Goal: Task Accomplishment & Management: Manage account settings

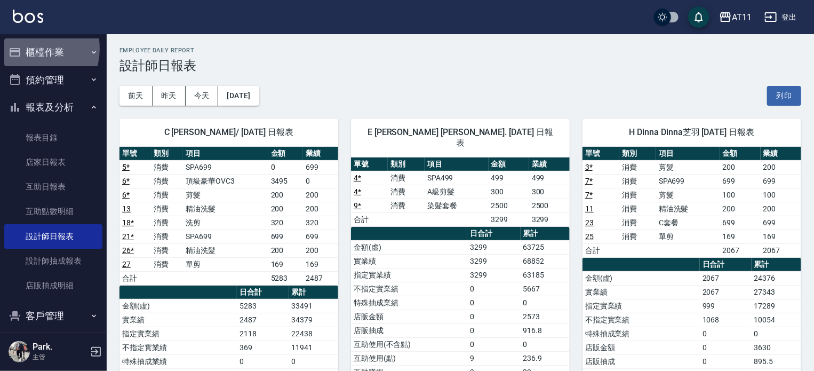
click at [28, 49] on button "櫃檯作業" at bounding box center [53, 52] width 98 height 28
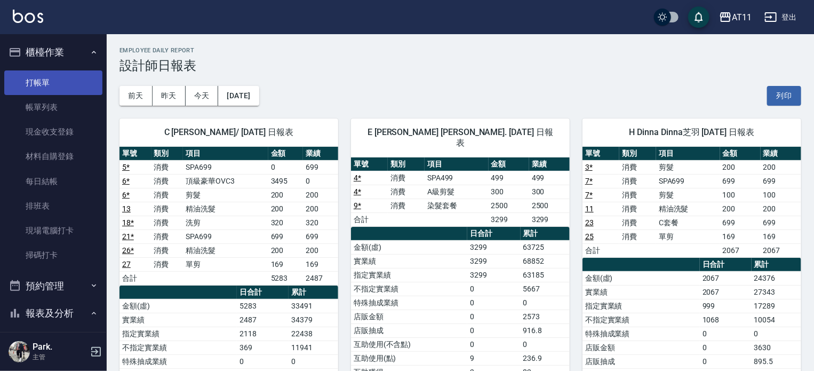
click at [67, 83] on link "打帳單" at bounding box center [53, 82] width 98 height 25
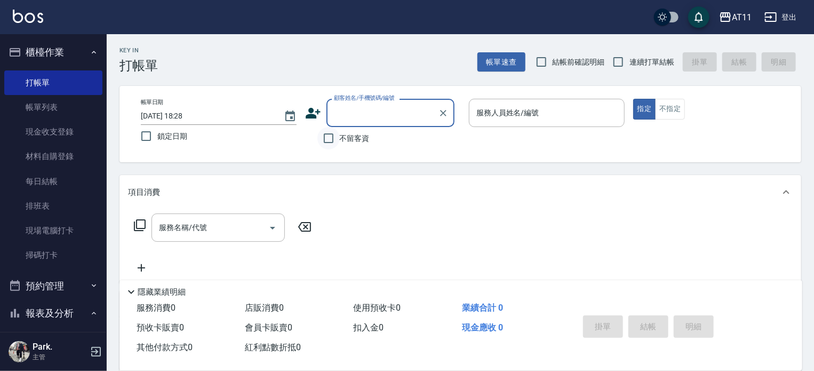
click at [331, 136] on input "不留客資" at bounding box center [328, 138] width 22 height 22
checkbox input "true"
click at [666, 59] on span "連續打單結帳" at bounding box center [651, 62] width 45 height 11
click at [629, 59] on input "連續打單結帳" at bounding box center [618, 62] width 22 height 22
checkbox input "true"
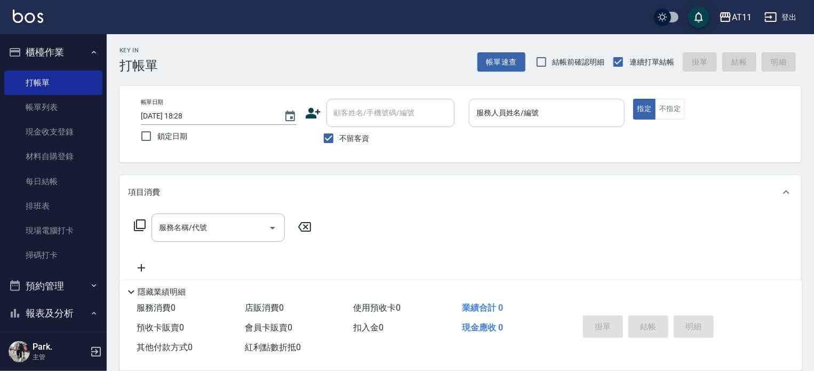
click at [510, 105] on input "服務人員姓名/編號" at bounding box center [547, 112] width 146 height 19
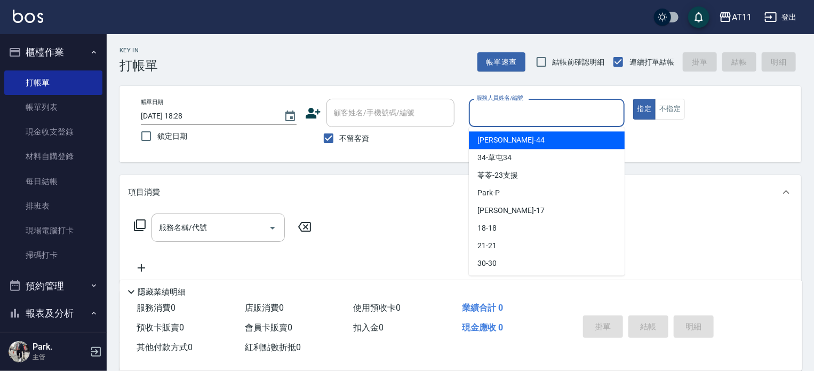
type input "ㄋ"
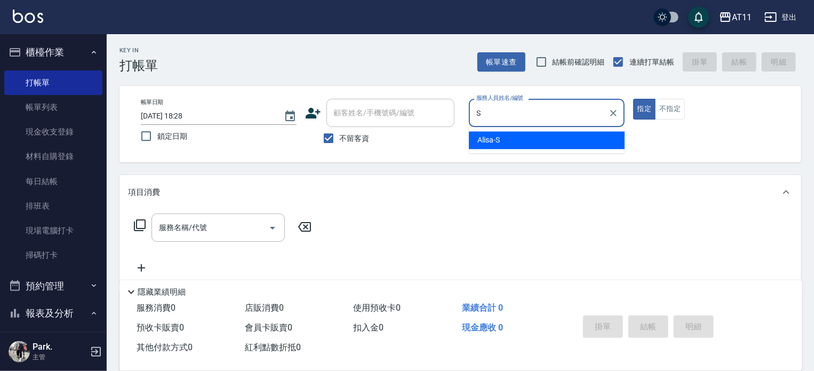
type input "Alisa-S"
type button "true"
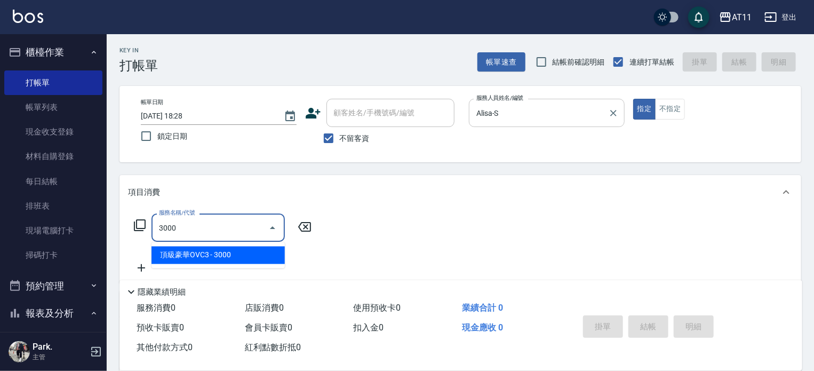
type input "頂級豪華OVC3(3000)"
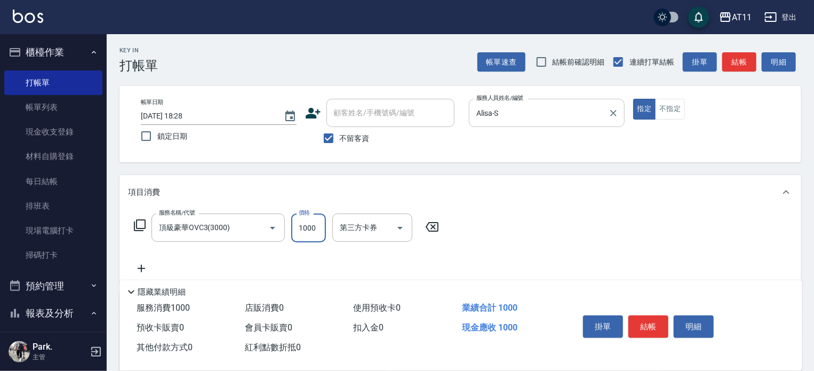
type input "1000"
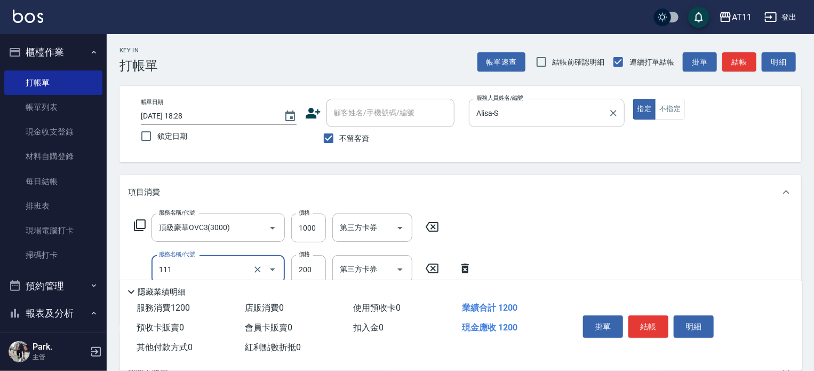
type input "精油洗髮(111)"
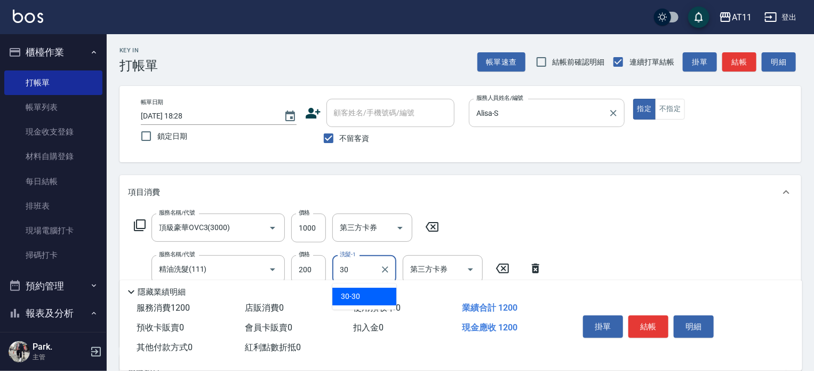
type input "30-30"
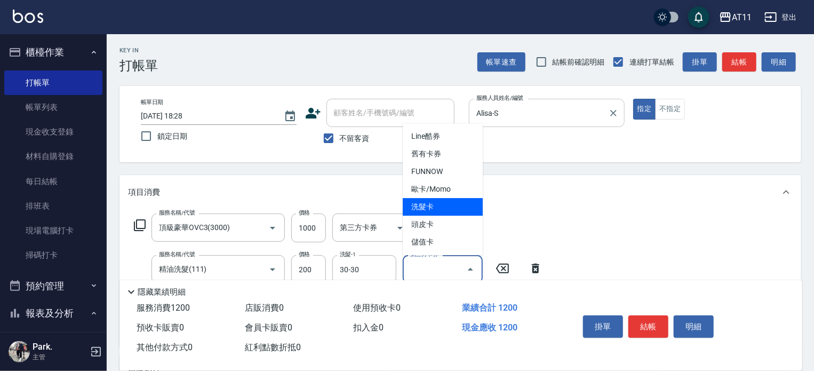
type input "洗髮卡"
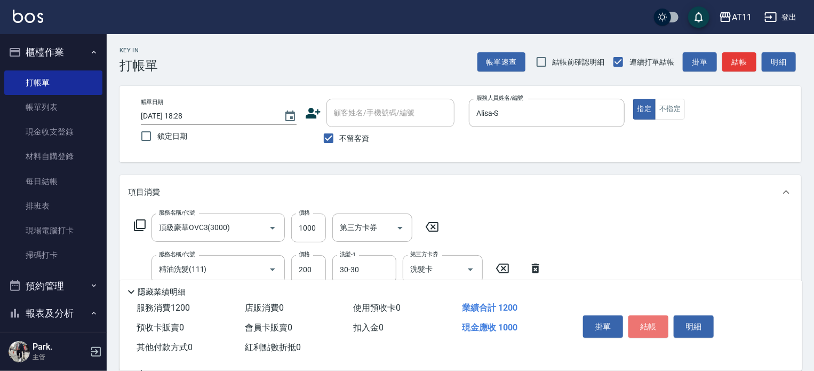
drag, startPoint x: 658, startPoint y: 323, endPoint x: 615, endPoint y: 307, distance: 46.1
click at [651, 320] on button "結帳" at bounding box center [648, 326] width 40 height 22
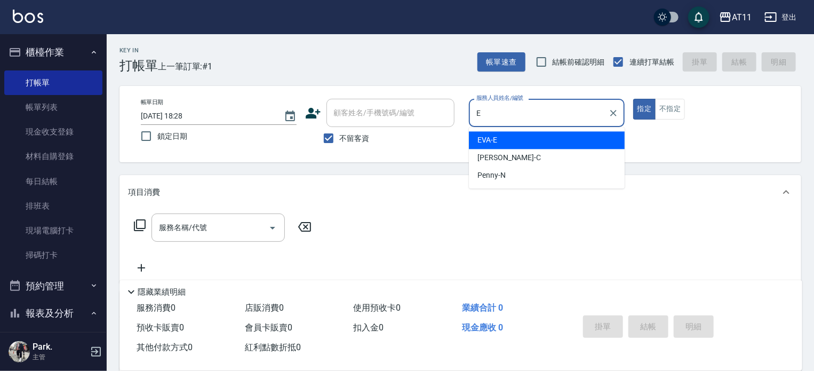
type input "EVA-E"
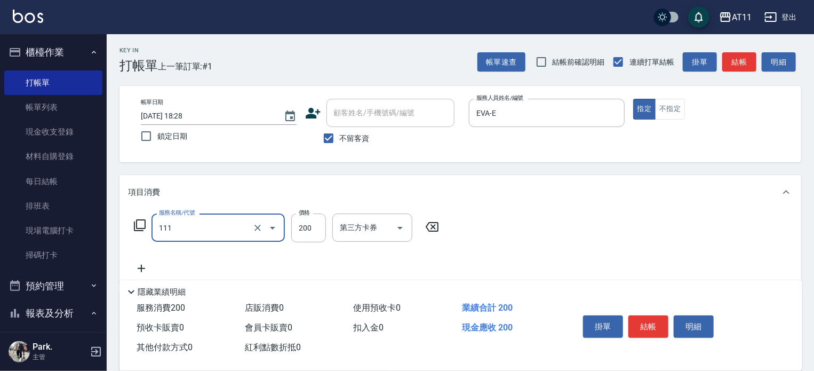
type input "精油洗髮(111)"
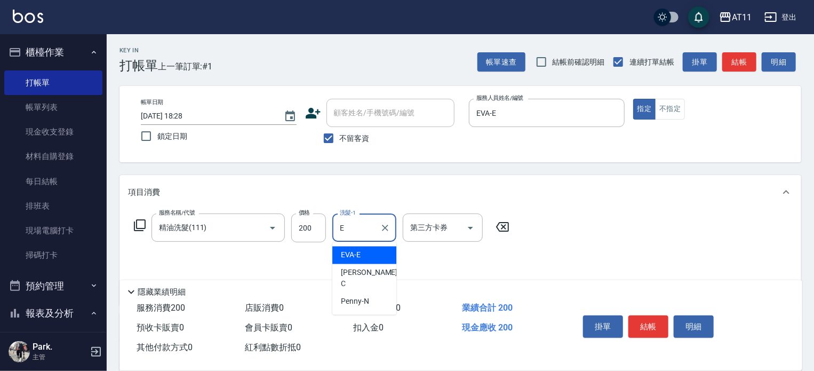
type input "EVA-E"
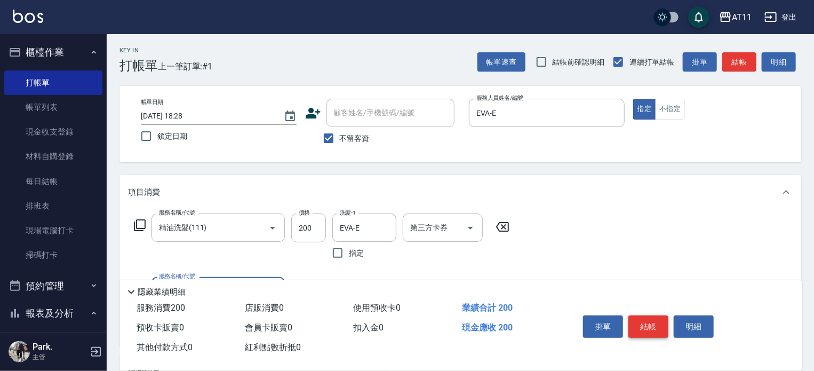
click at [645, 324] on button "結帳" at bounding box center [648, 326] width 40 height 22
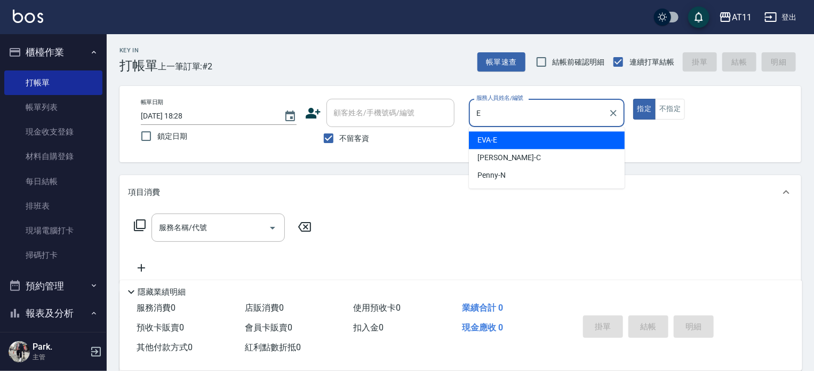
type input "EVA-E"
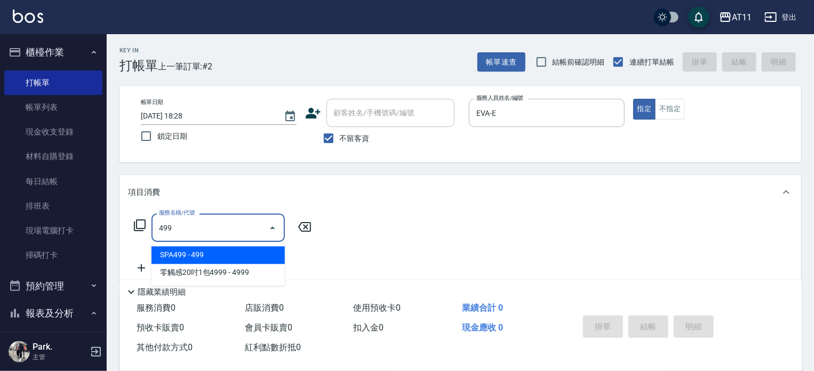
type input "SPA499(499)"
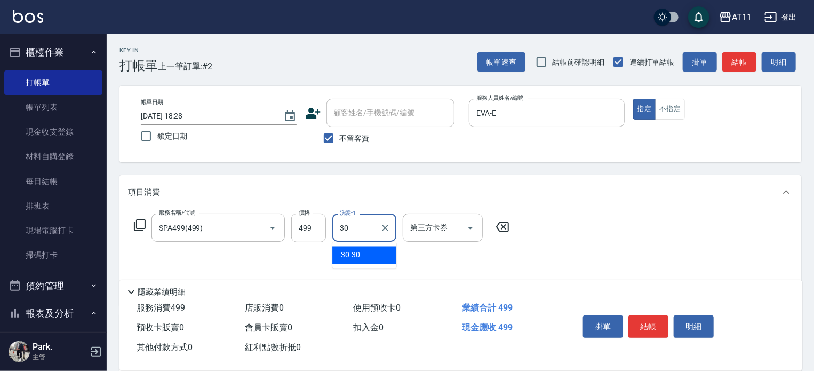
type input "30-30"
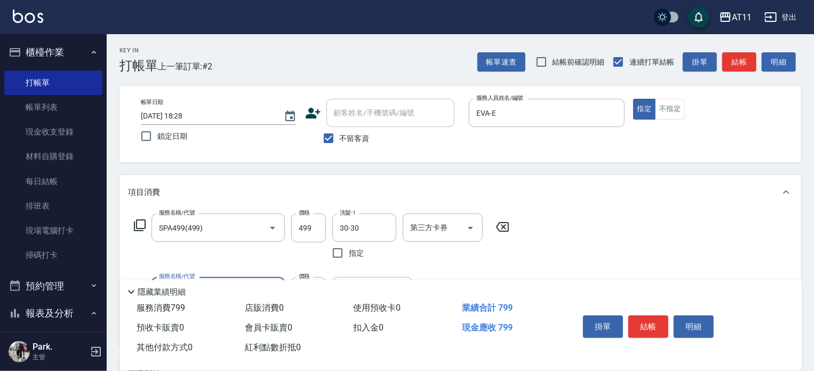
type input "A級剪髮(300)"
click at [657, 323] on button "結帳" at bounding box center [648, 326] width 40 height 22
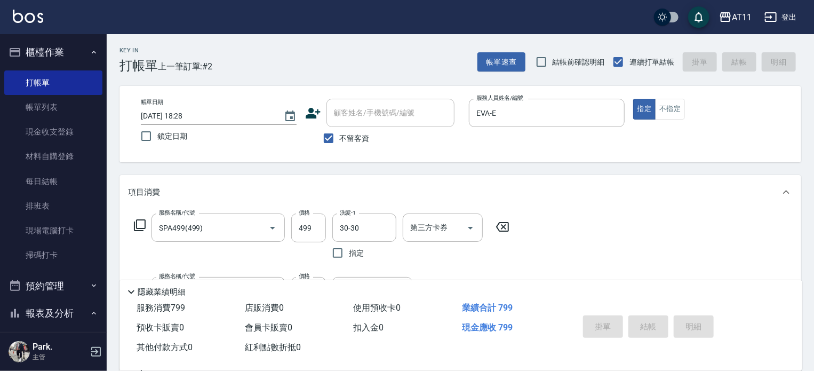
type input "[DATE] 18:29"
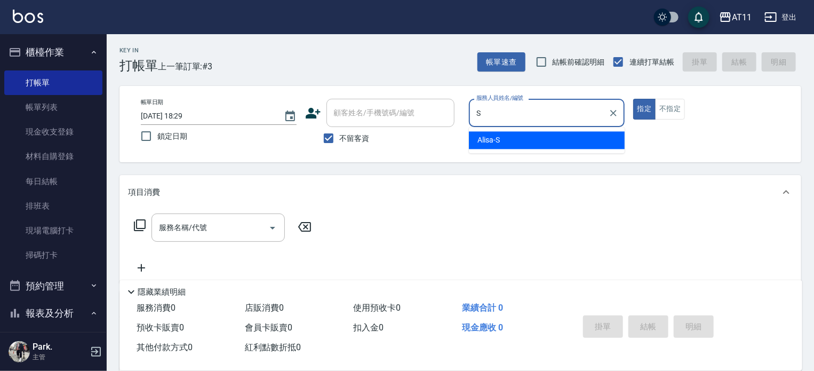
type input "Alisa-S"
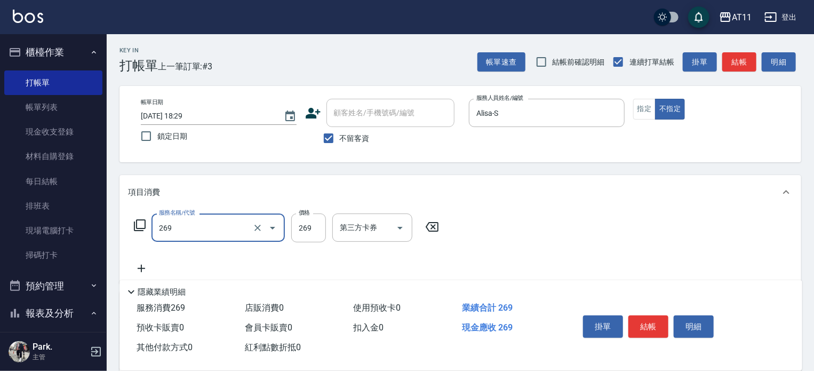
type input "一般洗剪(269)"
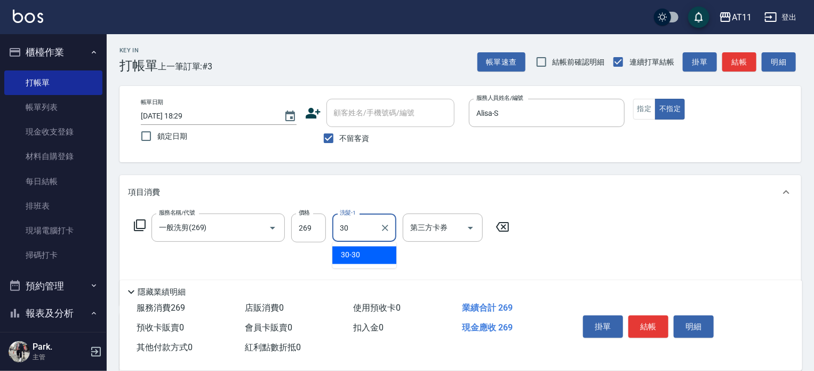
type input "30-30"
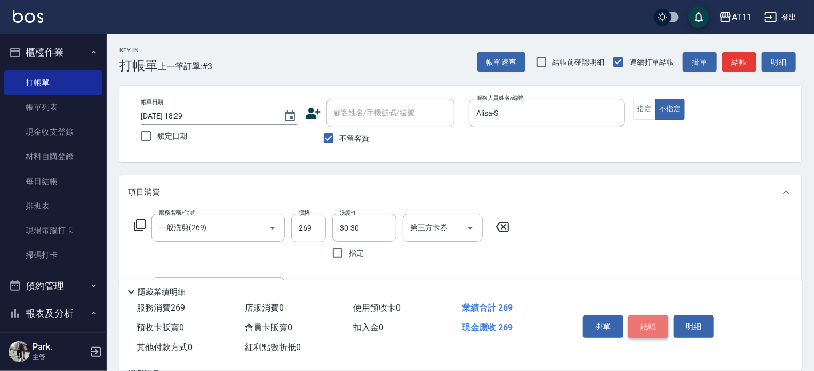
click at [653, 324] on button "結帳" at bounding box center [648, 326] width 40 height 22
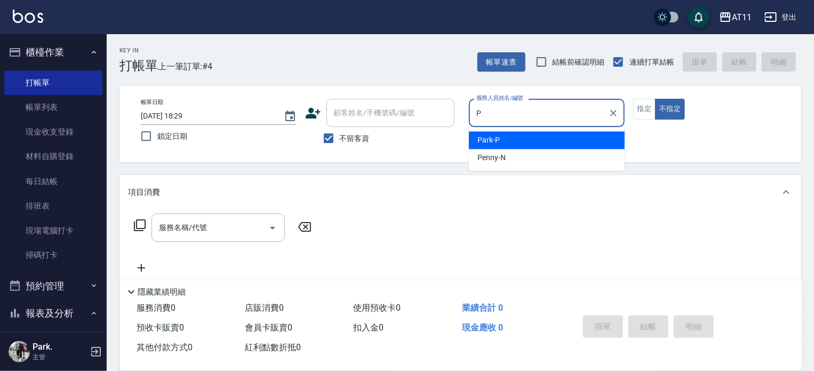
type input "Park-P"
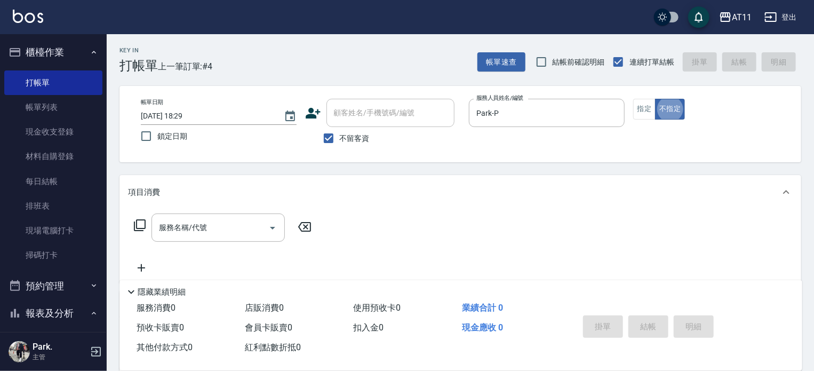
type button "false"
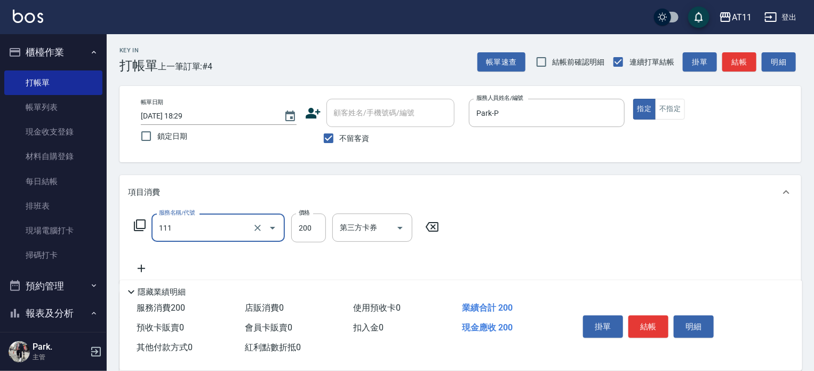
type input "精油洗髮(111)"
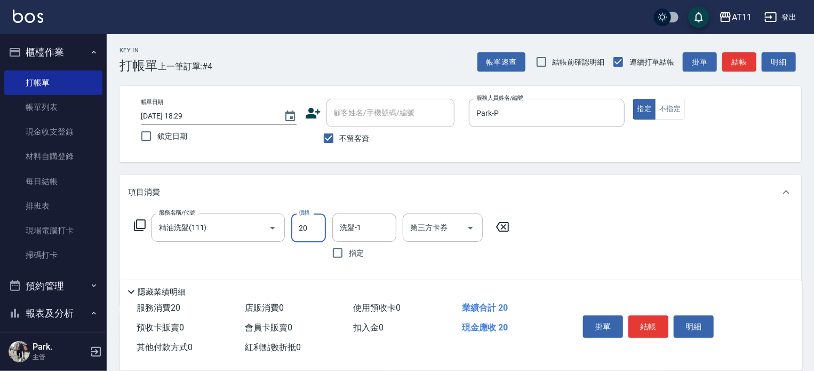
type input "200"
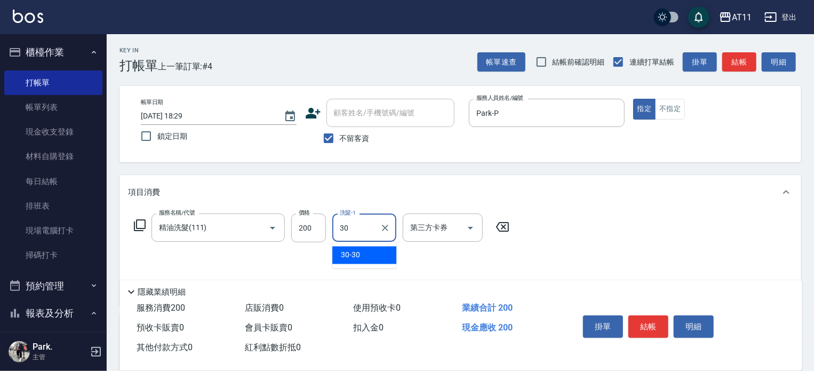
type input "30-30"
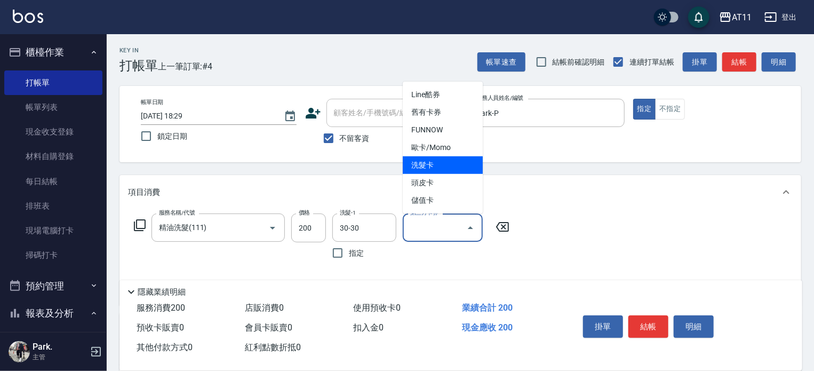
type input "洗髮卡"
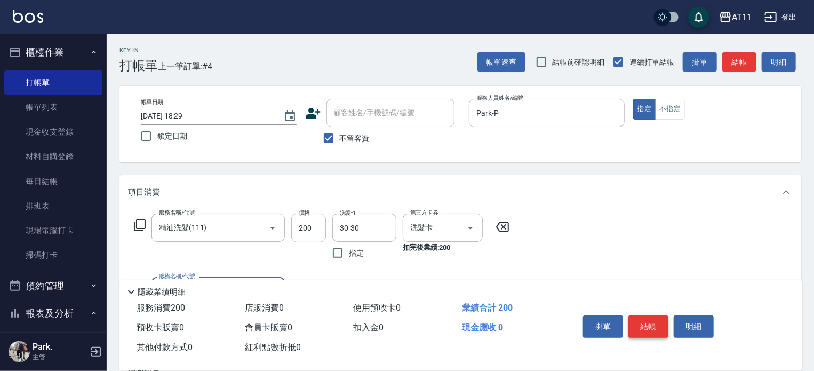
click at [653, 319] on button "結帳" at bounding box center [648, 326] width 40 height 22
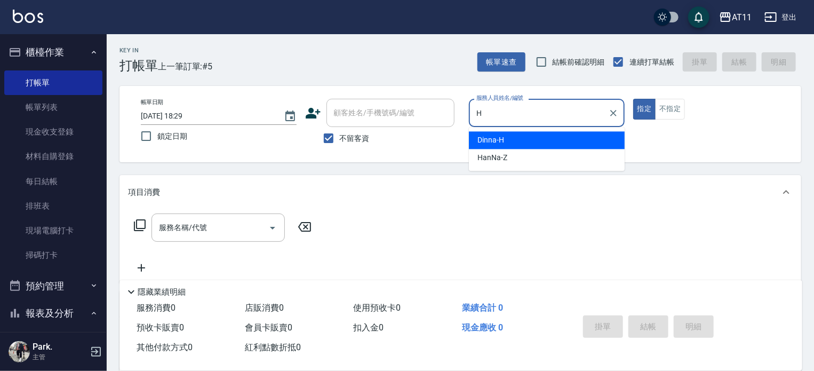
type input "Dinna-H"
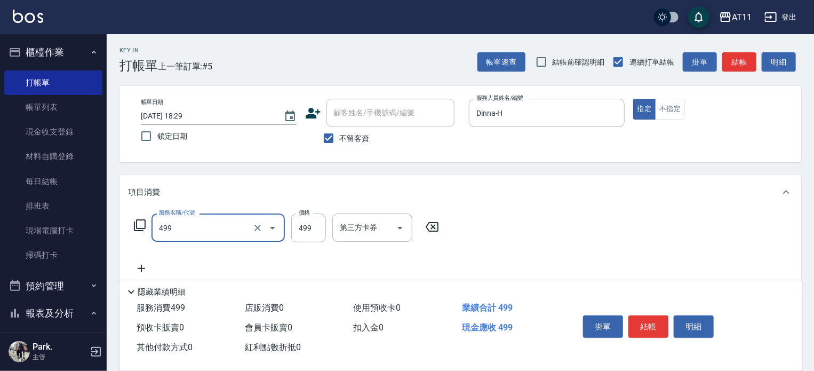
type input "SPA499(499)"
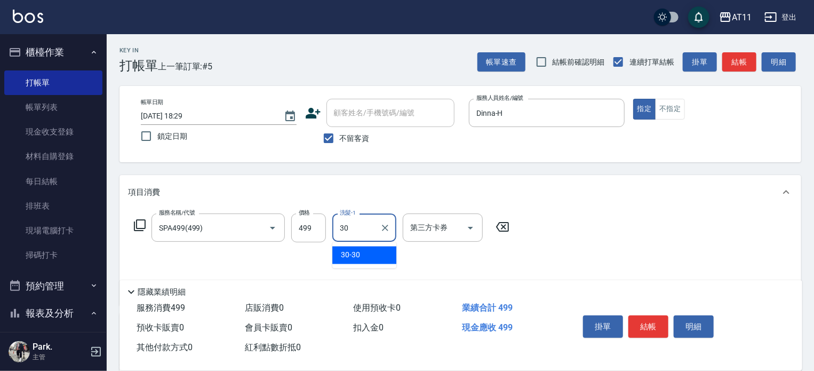
type input "30-30"
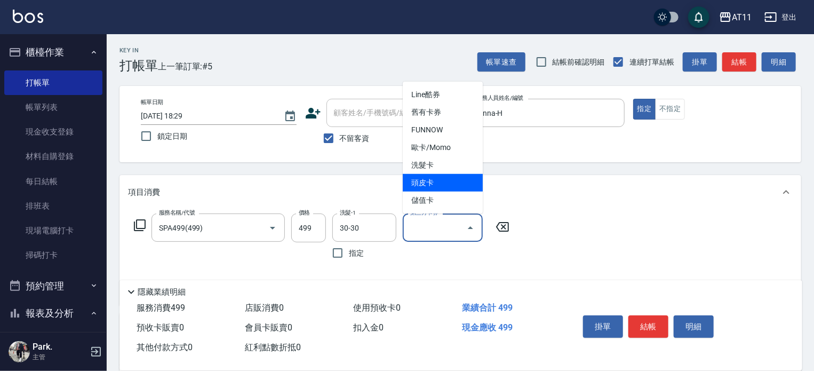
type input "頭皮卡"
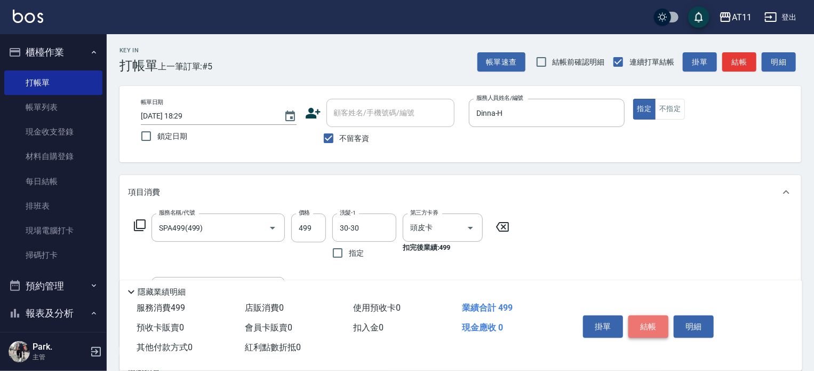
drag, startPoint x: 655, startPoint y: 326, endPoint x: 605, endPoint y: 307, distance: 53.2
click at [654, 326] on button "結帳" at bounding box center [648, 326] width 40 height 22
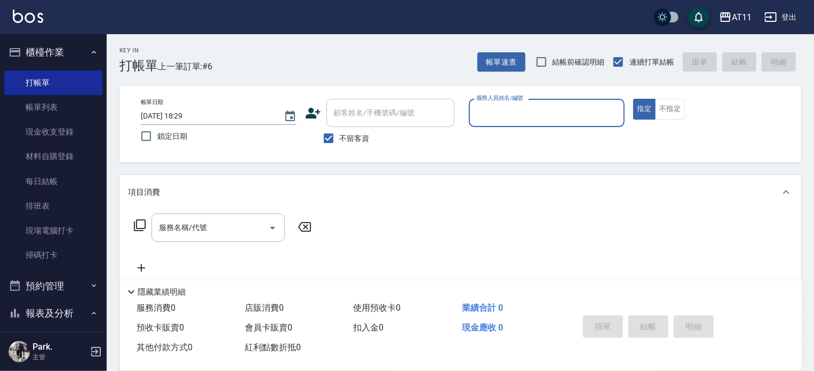
type input "ㄍ"
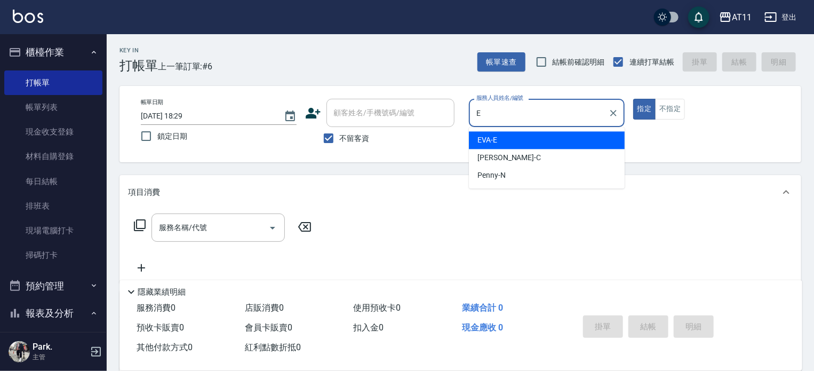
type input "EVA-E"
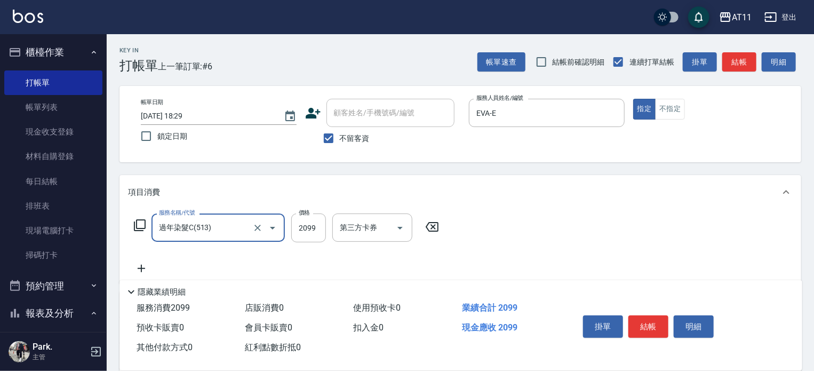
type input "過年染髮C(513)"
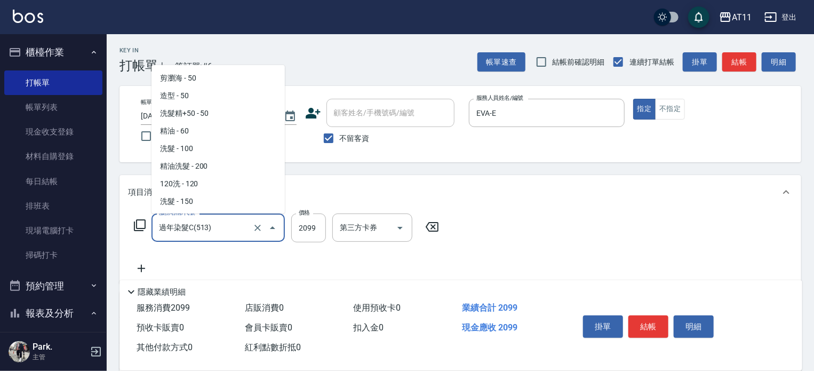
click at [220, 230] on input "過年染髮C(513)" at bounding box center [203, 227] width 94 height 19
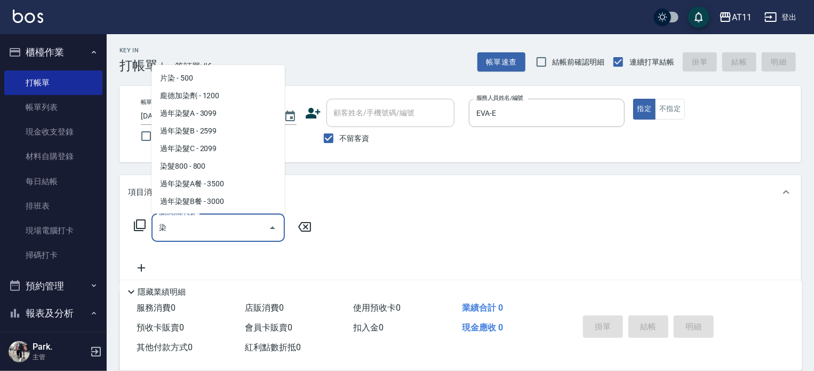
scroll to position [138, 0]
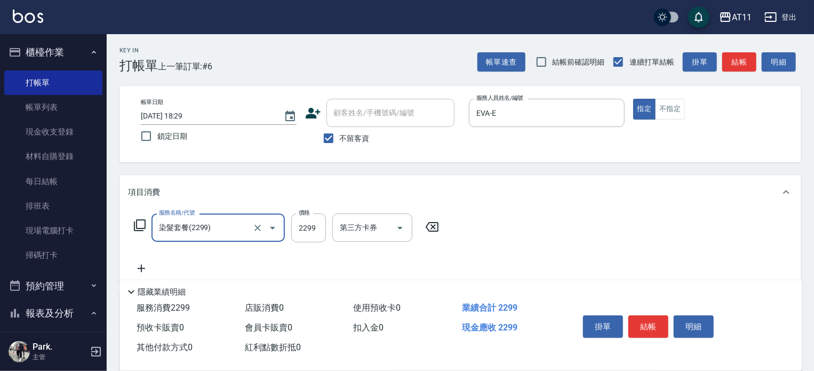
type input "染髮套餐(2299)"
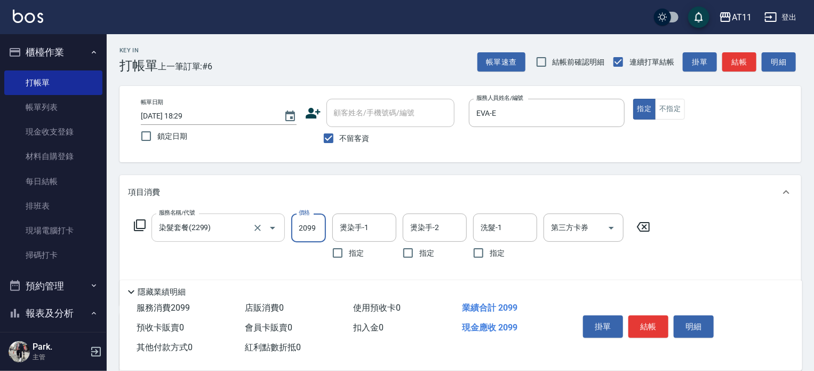
type input "2099"
type input "ㄍ"
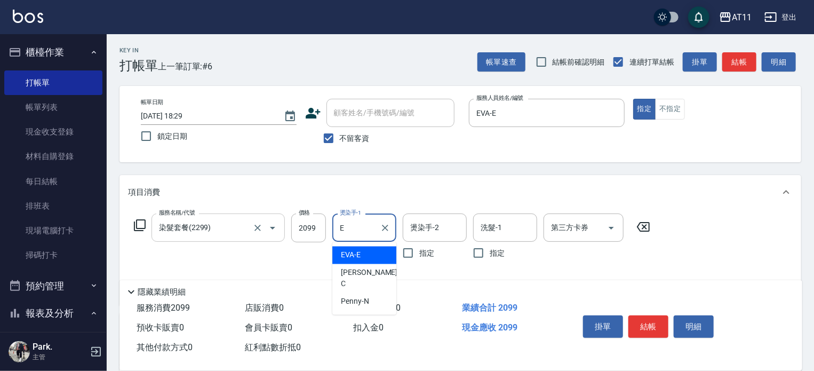
type input "EVA-E"
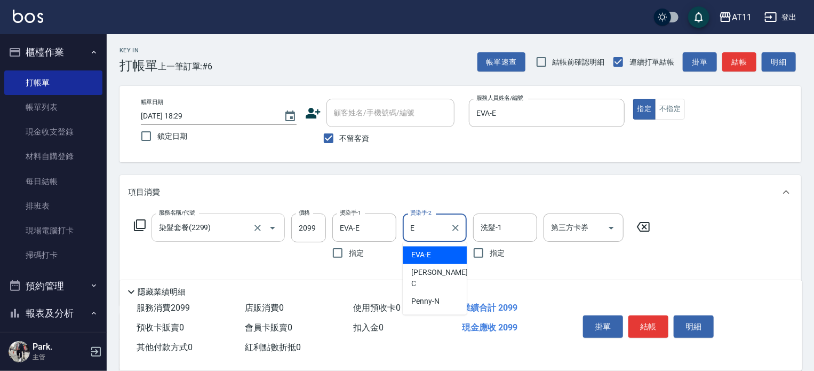
type input "EVA-E"
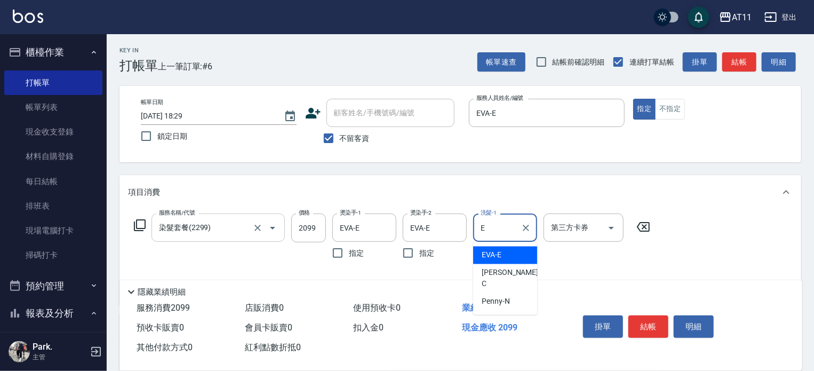
type input "EVA-E"
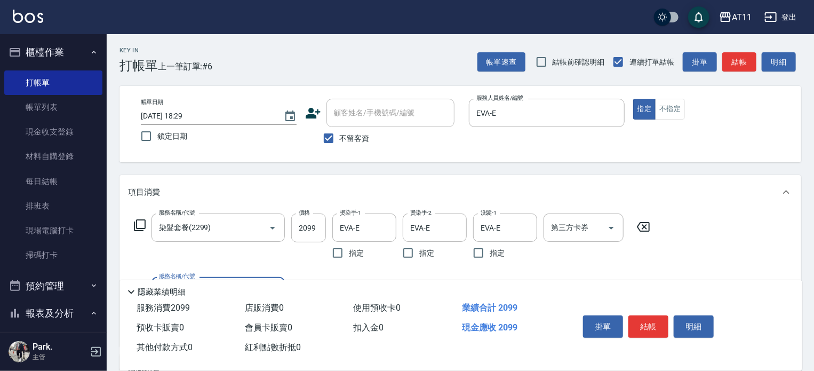
drag, startPoint x: 654, startPoint y: 324, endPoint x: 636, endPoint y: 316, distance: 19.3
click at [654, 324] on button "結帳" at bounding box center [648, 326] width 40 height 22
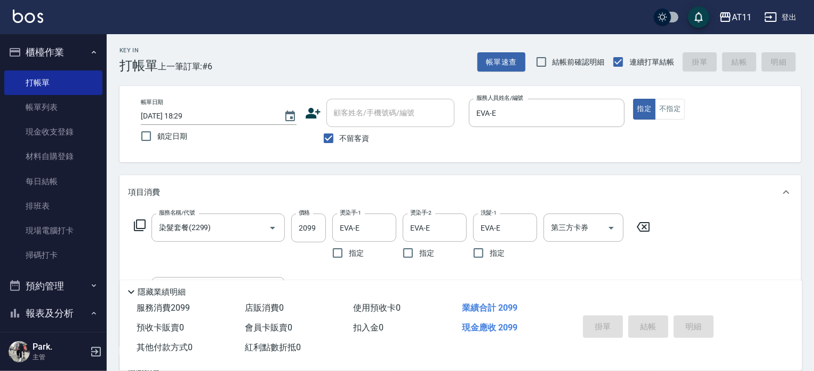
type input "[DATE] 18:30"
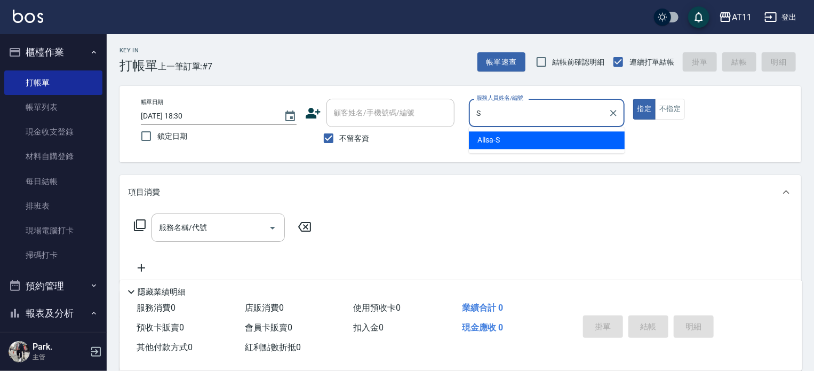
type input "Alisa-S"
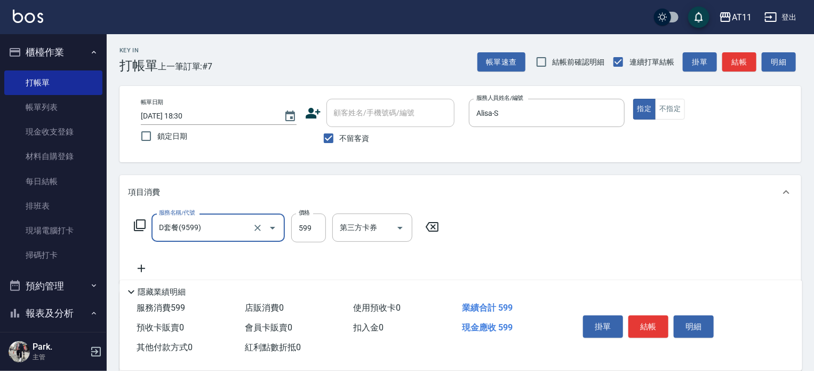
type input "D套餐(9599)"
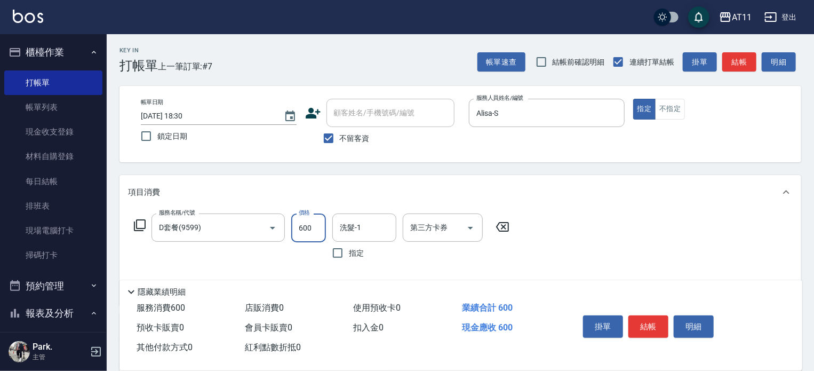
type input "600"
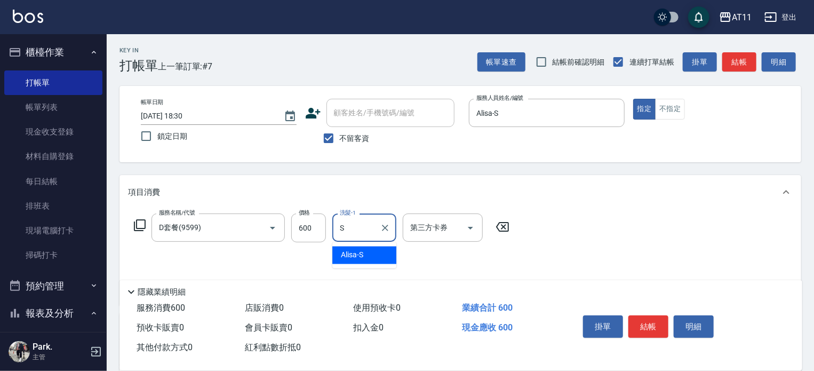
type input "Alisa-S"
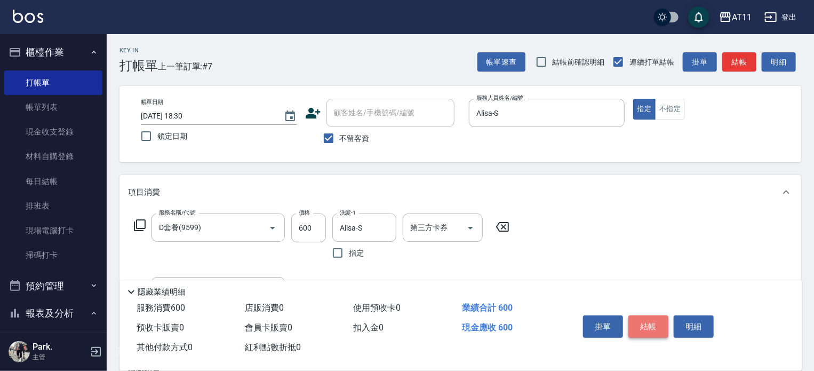
click at [650, 322] on button "結帳" at bounding box center [648, 326] width 40 height 22
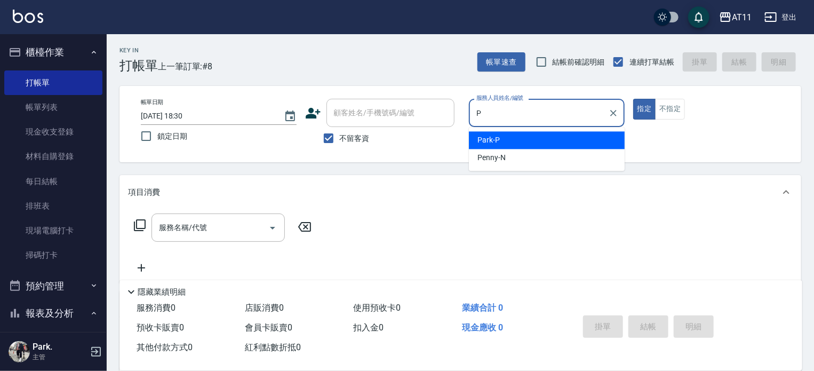
type input "Park-P"
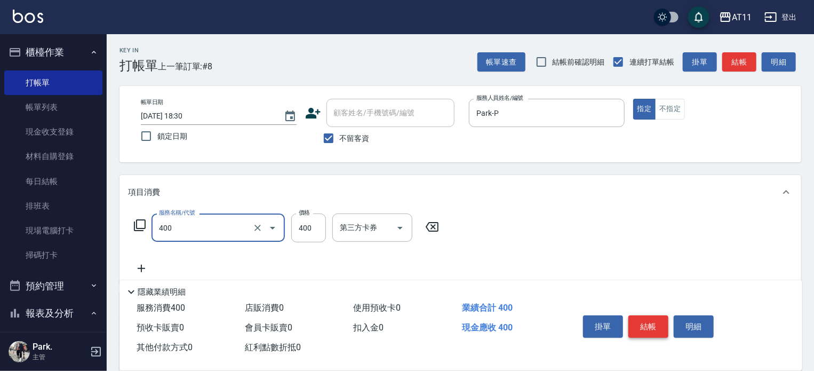
type input "洗剪(400)"
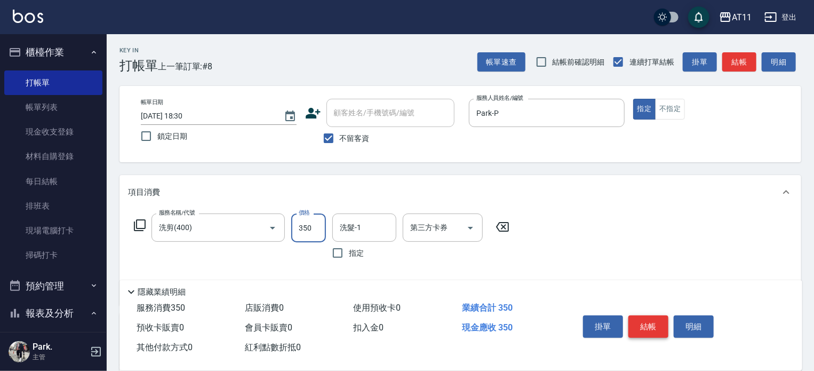
type input "350"
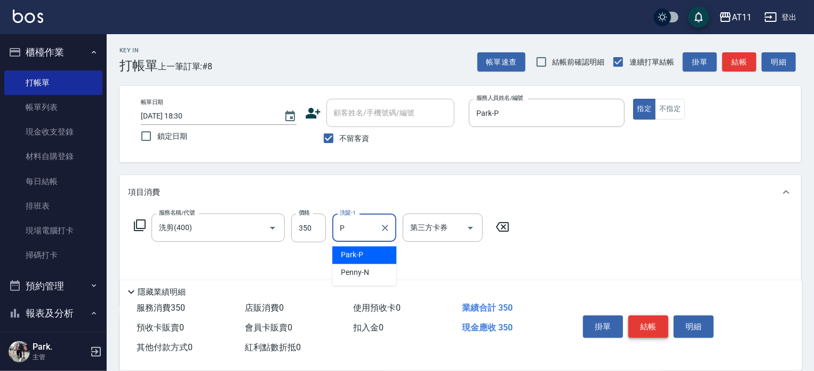
type input "Park-P"
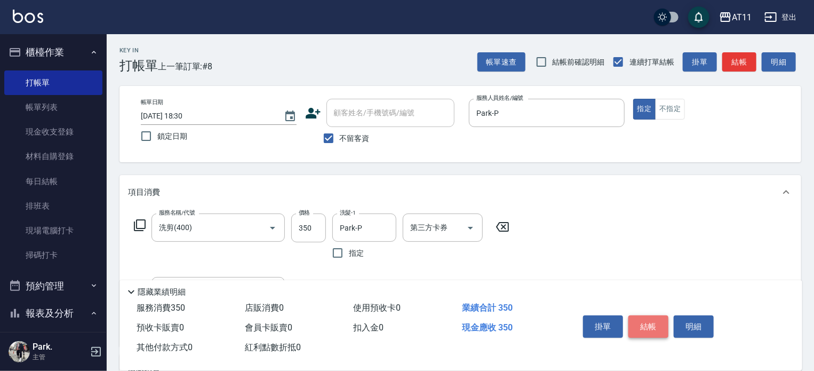
click at [655, 322] on button "結帳" at bounding box center [648, 326] width 40 height 22
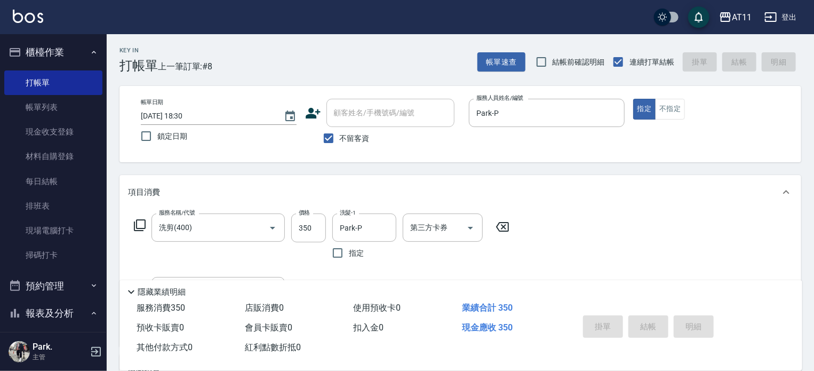
type input "[DATE] 18:31"
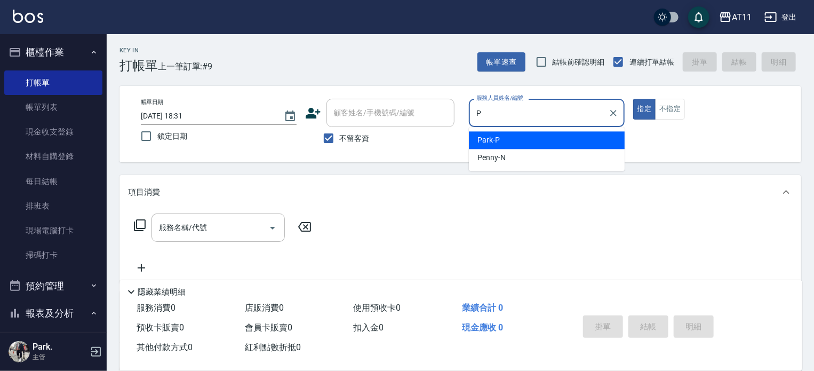
type input "Park-P"
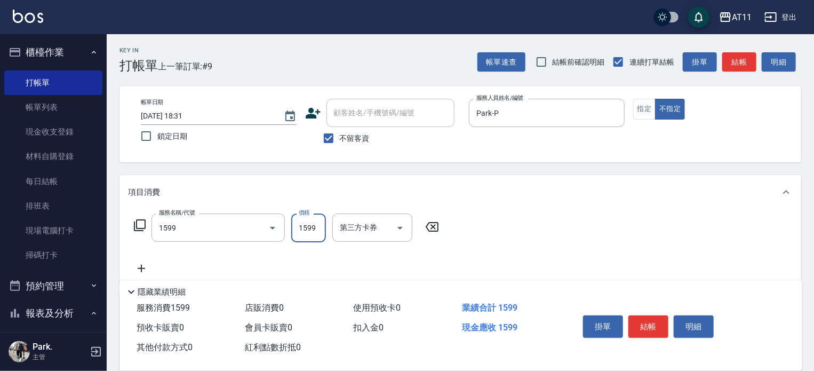
type input "染髮套餐(1599)"
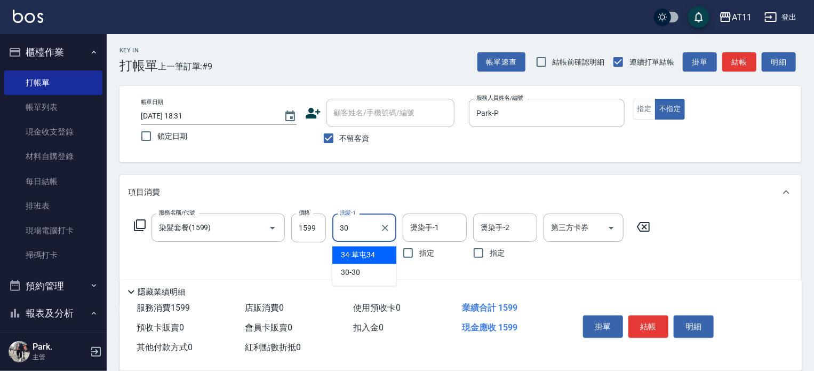
type input "30-30"
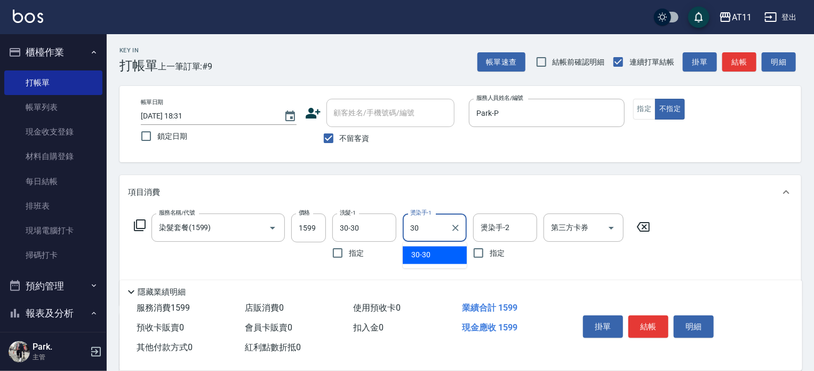
type input "30-30"
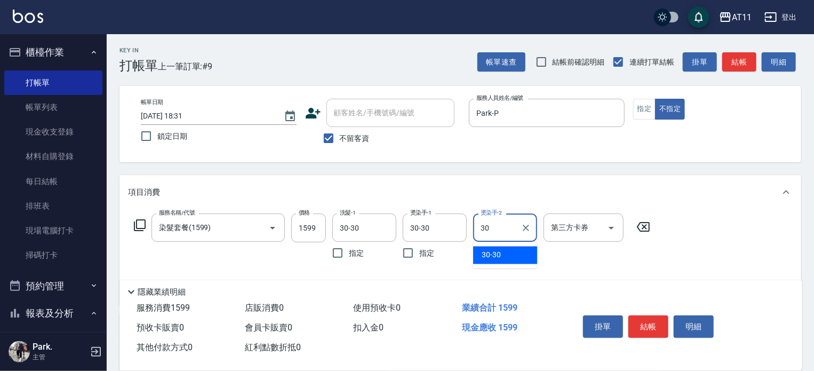
type input "30-30"
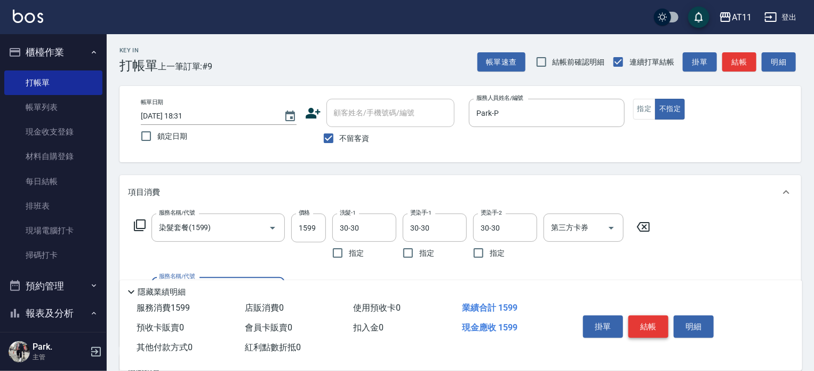
click at [650, 322] on button "結帳" at bounding box center [648, 326] width 40 height 22
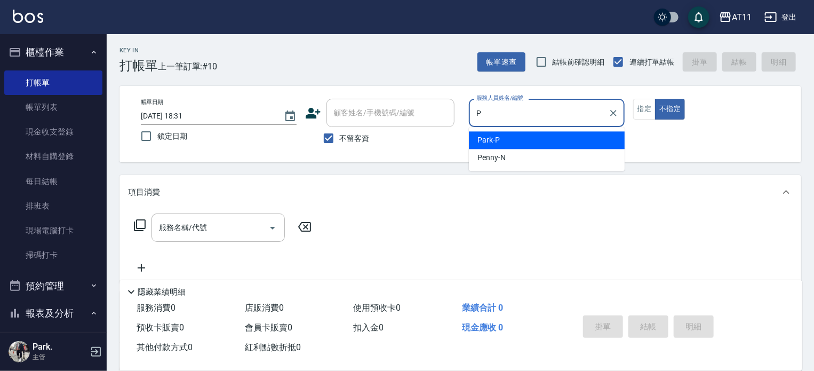
type input "Park-P"
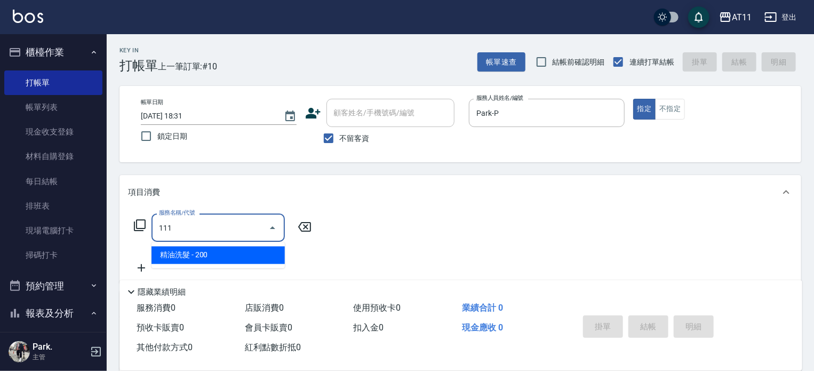
type input "精油洗髮(111)"
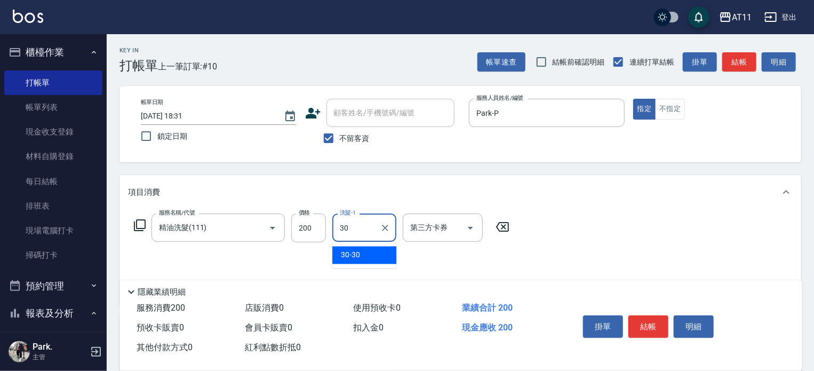
type input "30-30"
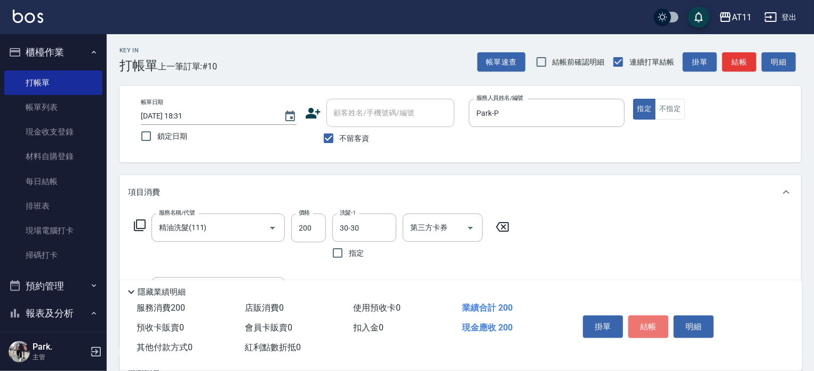
click at [646, 320] on button "結帳" at bounding box center [648, 326] width 40 height 22
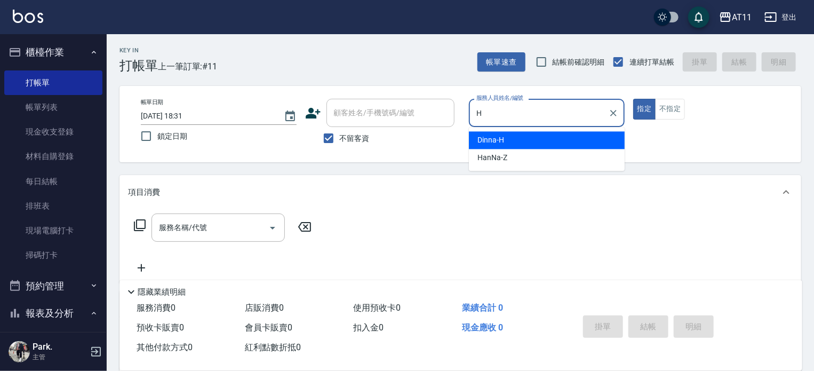
type input "Dinna-H"
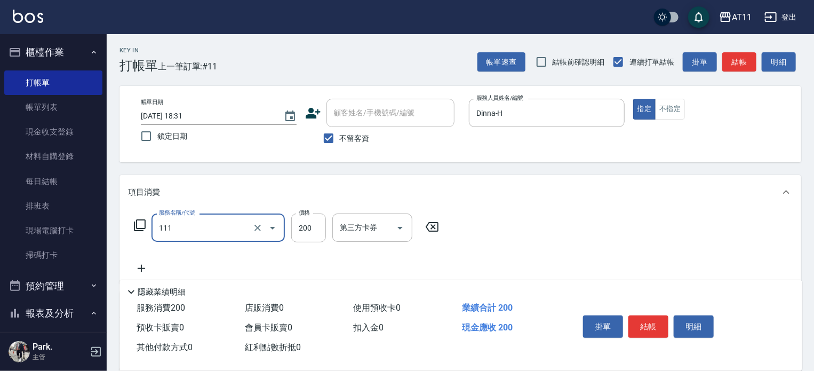
type input "精油洗髮(111)"
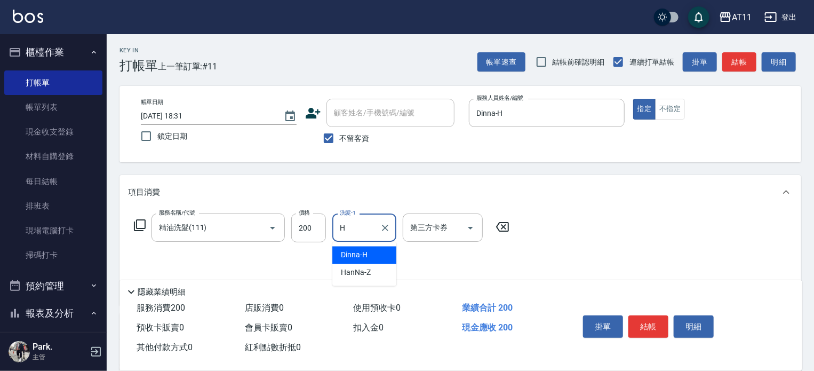
type input "Dinna-H"
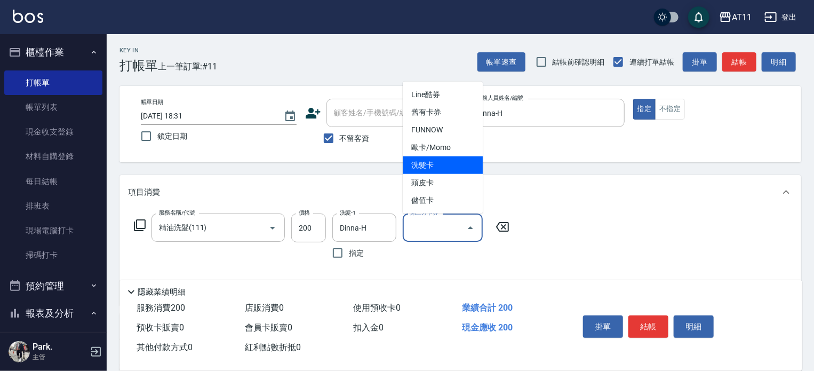
type input "洗髮卡"
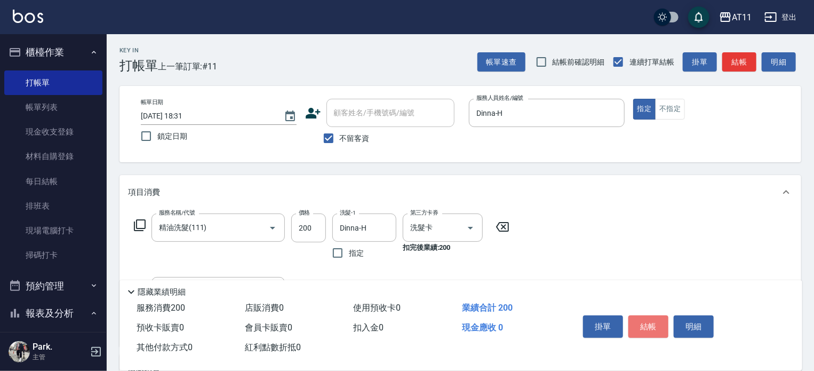
drag, startPoint x: 652, startPoint y: 322, endPoint x: 650, endPoint y: 317, distance: 5.5
click at [651, 320] on button "結帳" at bounding box center [648, 326] width 40 height 22
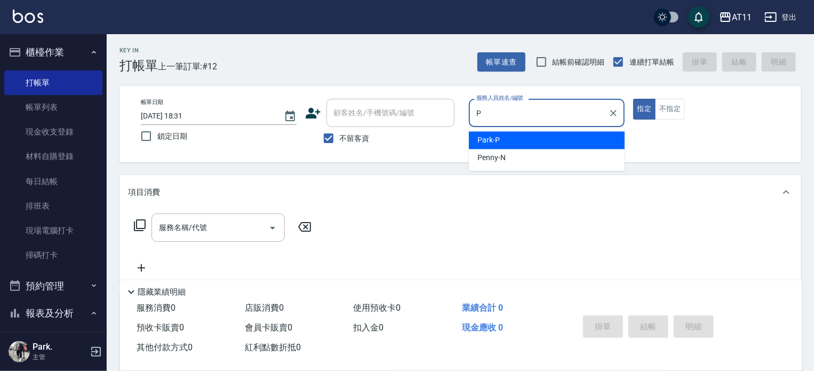
type input "Park-P"
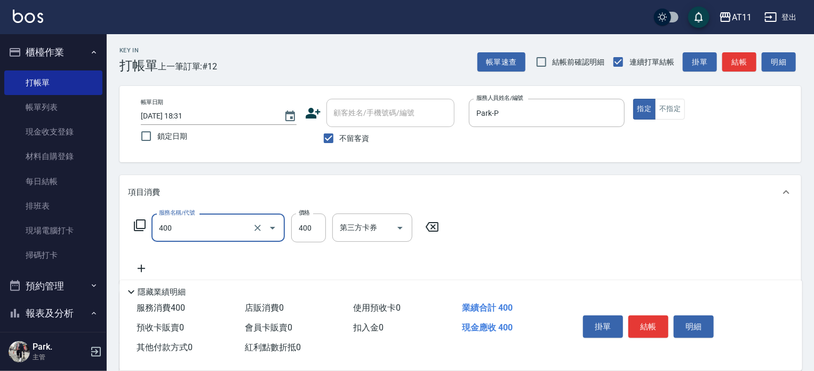
type input "洗剪(400)"
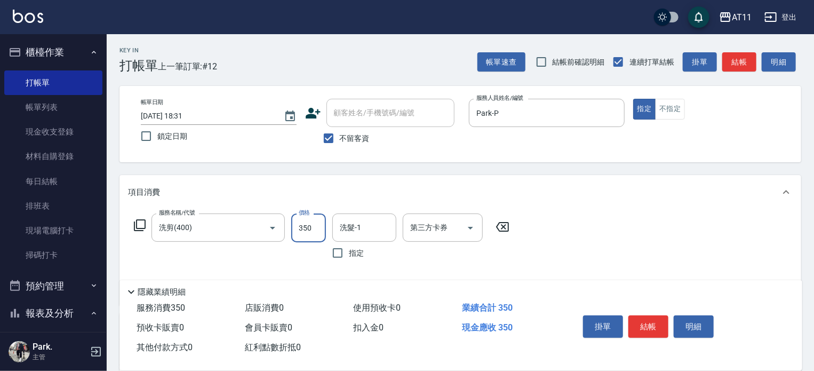
type input "350"
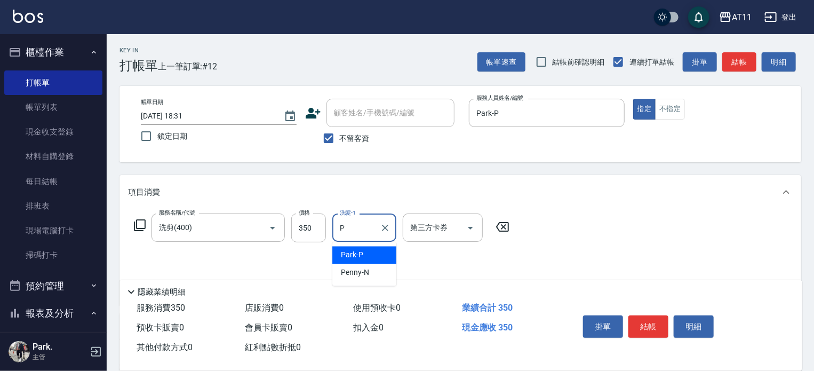
type input "Park-P"
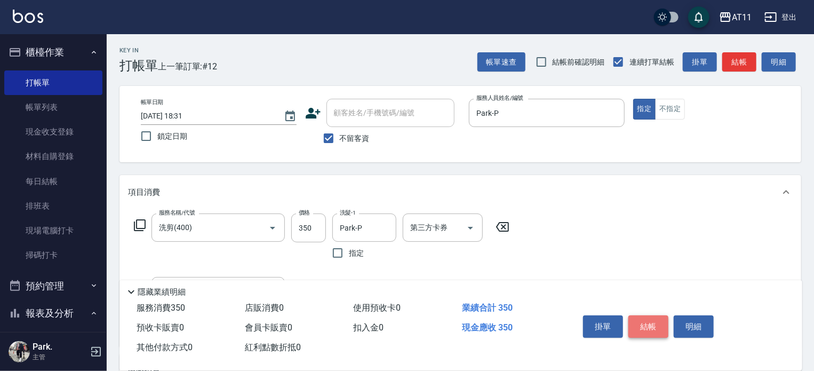
click at [659, 317] on button "結帳" at bounding box center [648, 326] width 40 height 22
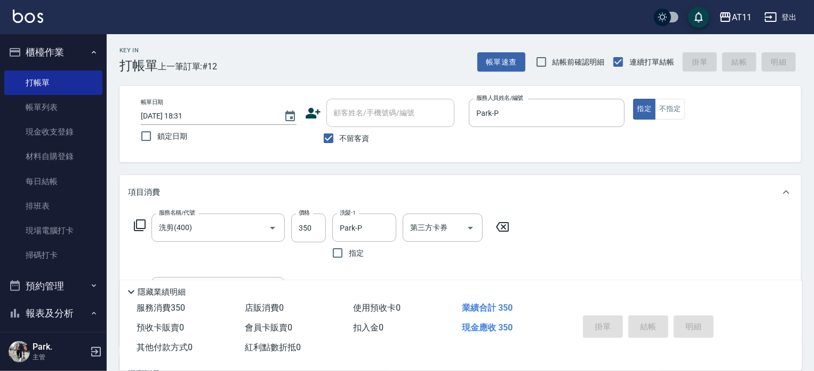
type input "[DATE] 18:32"
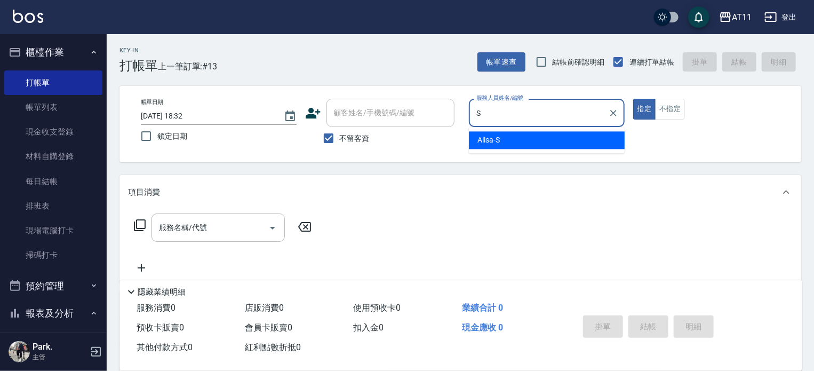
type input "Alisa-S"
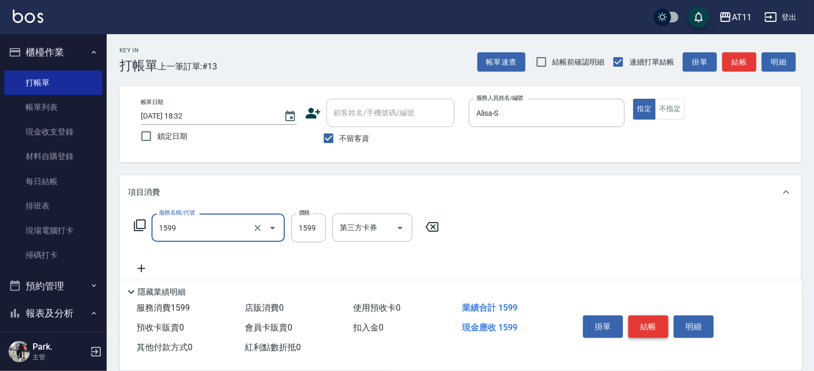
type input "染髮套餐(1599)"
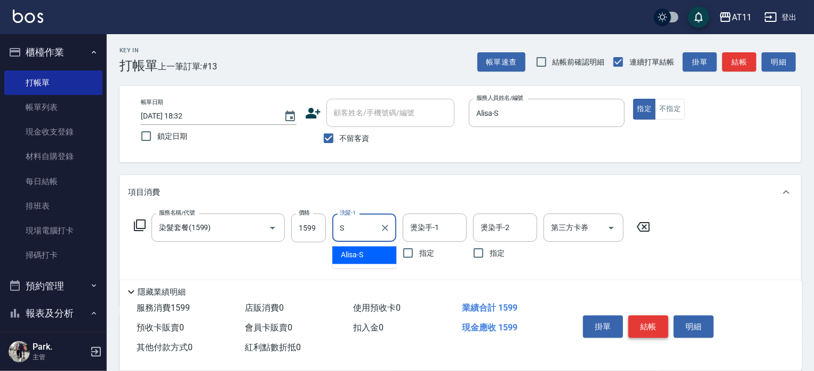
type input "Alisa-S"
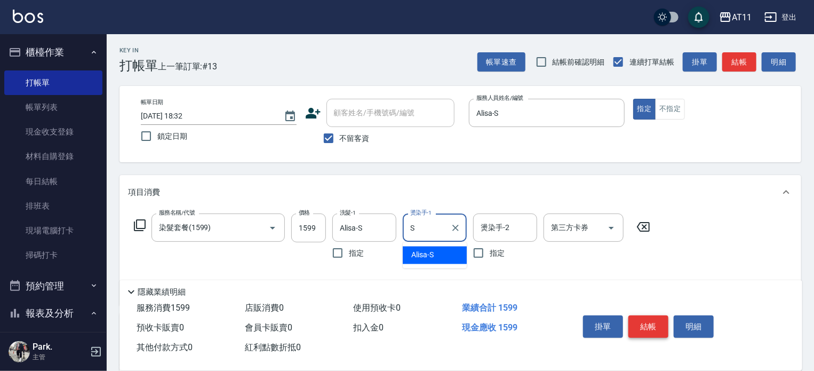
type input "Alisa-S"
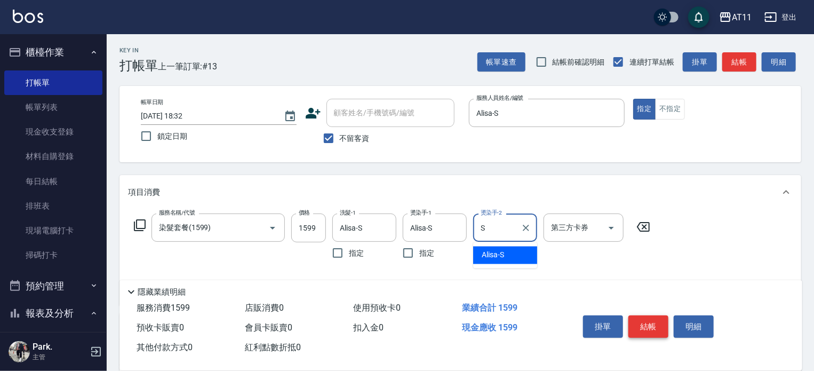
type input "Alisa-S"
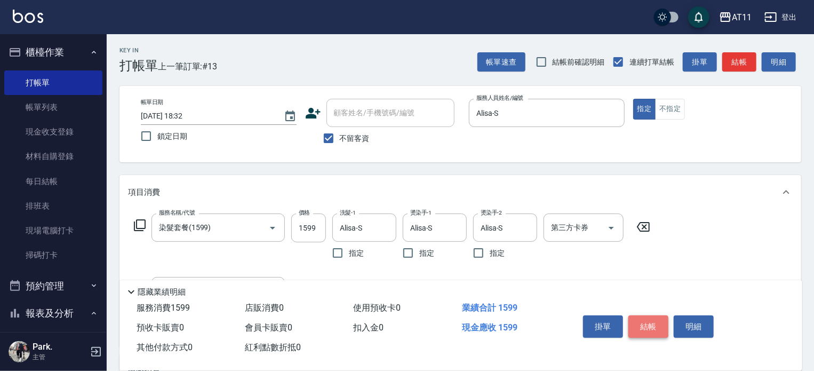
click at [649, 324] on button "結帳" at bounding box center [648, 326] width 40 height 22
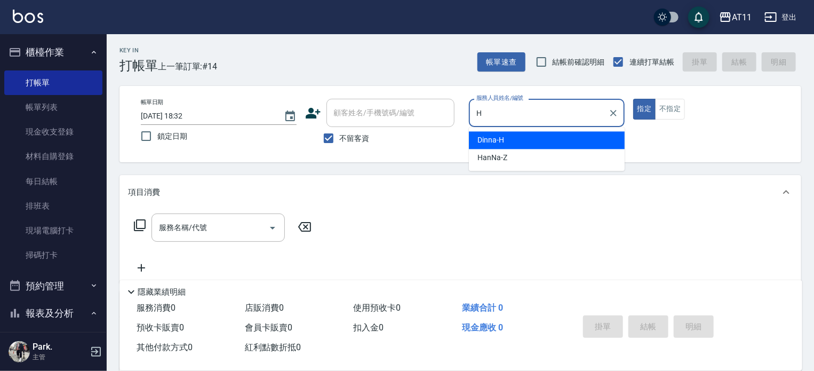
type input "Dinna-H"
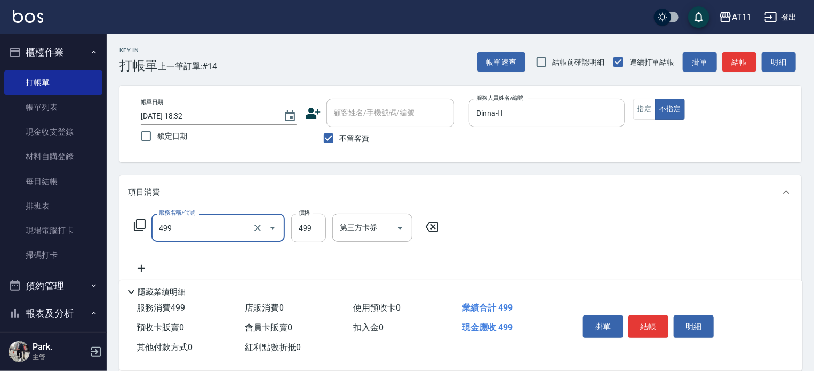
type input "SPA499(499)"
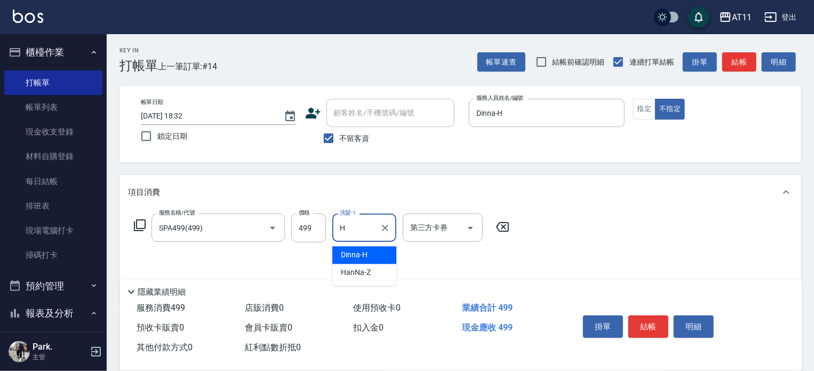
type input "Dinna-H"
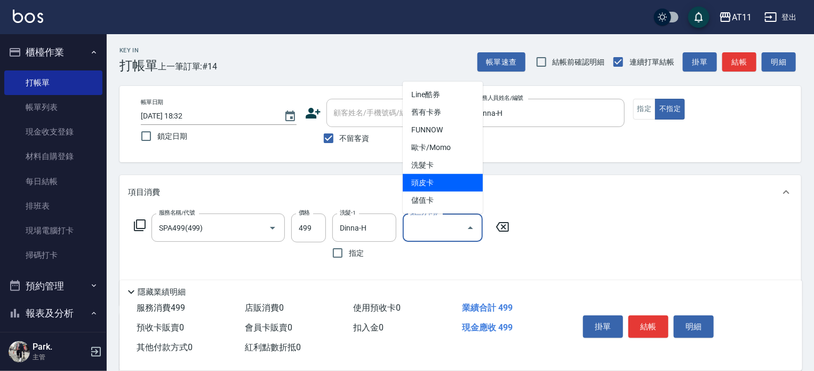
type input "頭皮卡"
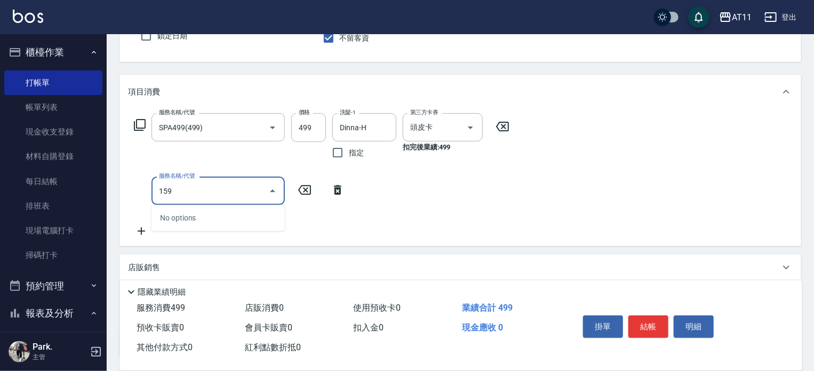
scroll to position [107, 0]
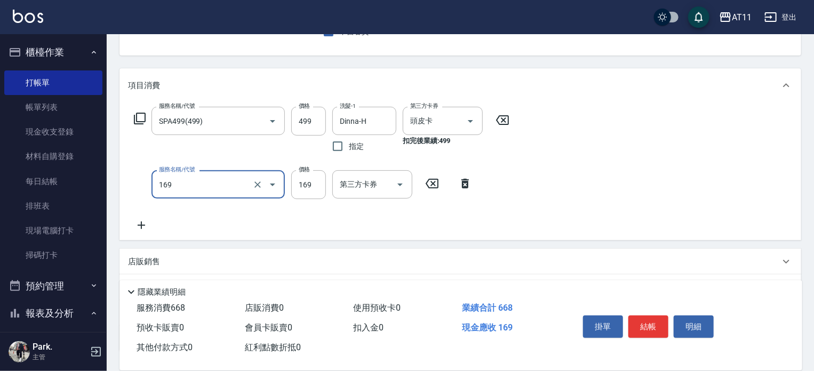
type input "單剪(169)"
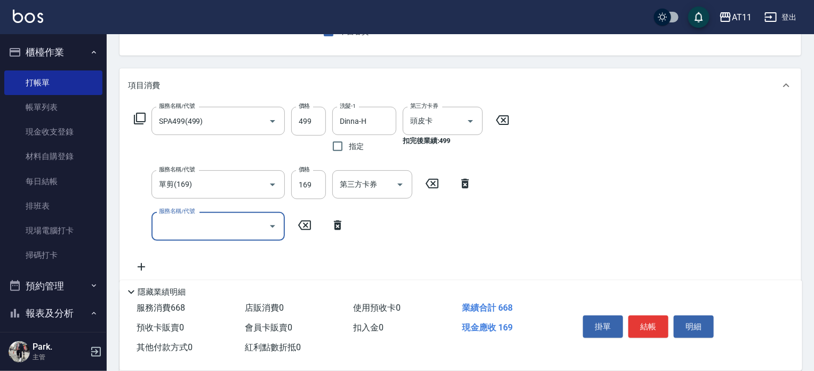
click at [492, 113] on div "服務名稱/代號 SPA499(499) 服務名稱/代號 價格 499 價格 洗髮-1 Dinna-H 洗髮-1 指定 第三方卡券 頭皮卡 第三方卡券 扣完後業…" at bounding box center [322, 132] width 388 height 51
click at [499, 117] on icon at bounding box center [502, 120] width 13 height 10
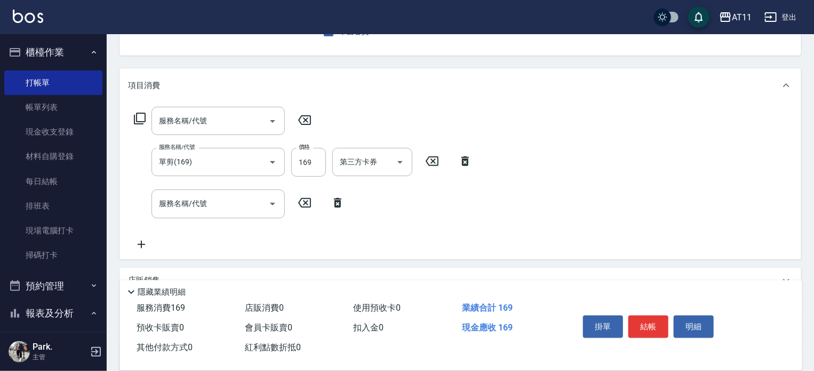
click at [464, 162] on icon at bounding box center [465, 161] width 27 height 13
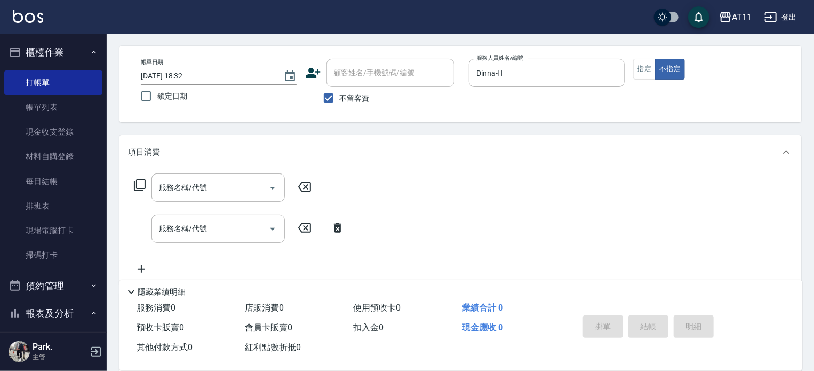
scroll to position [0, 0]
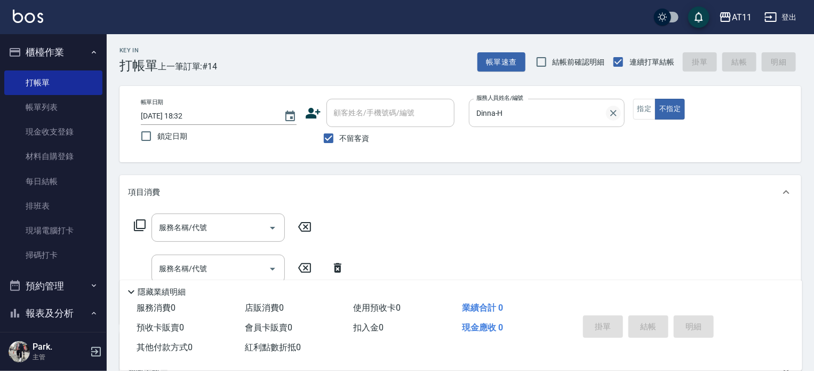
click at [617, 113] on icon "Clear" at bounding box center [613, 113] width 11 height 11
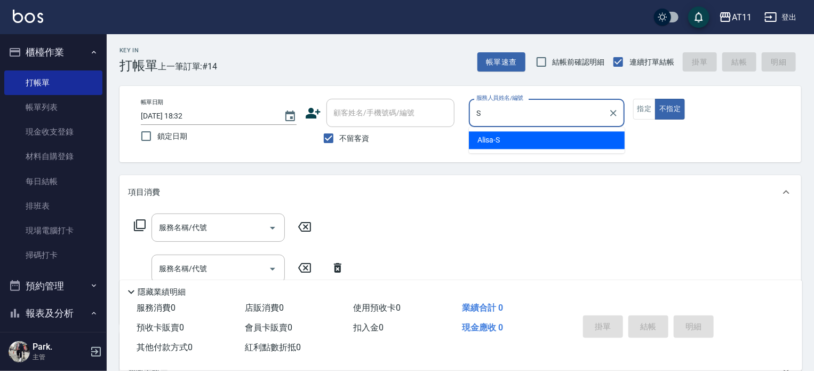
type input "Alisa-S"
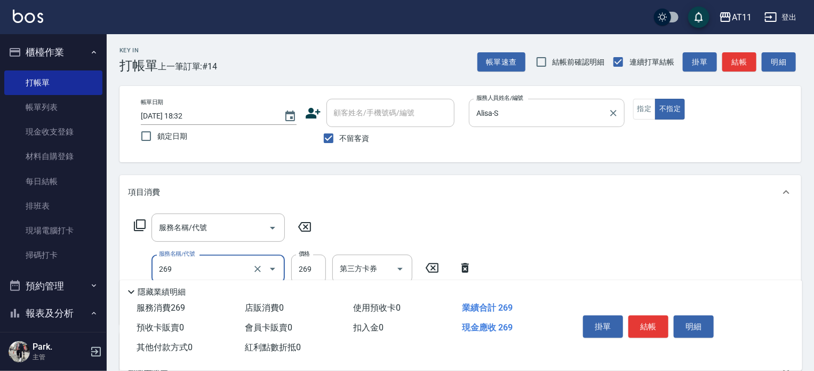
type input "一般洗剪(269)"
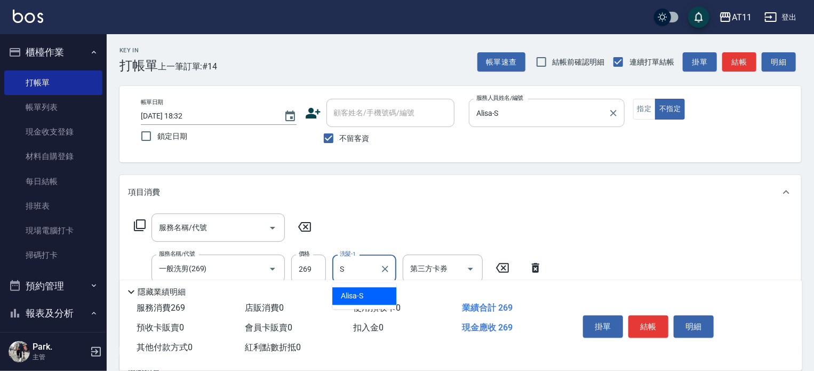
type input "Alisa-S"
click at [303, 226] on icon at bounding box center [304, 226] width 27 height 13
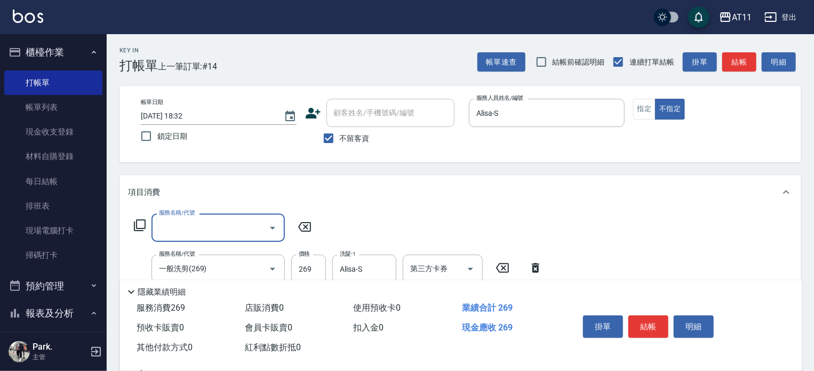
click at [304, 226] on icon at bounding box center [304, 227] width 13 height 10
click at [309, 201] on div "項目消費" at bounding box center [460, 192] width 682 height 34
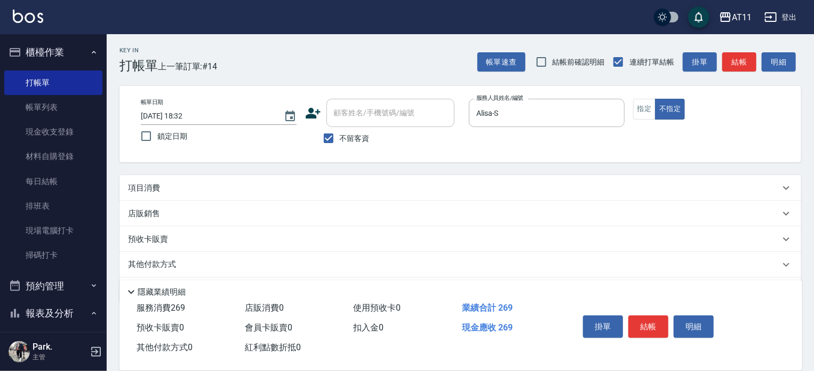
click at [315, 186] on div "項目消費" at bounding box center [454, 187] width 652 height 11
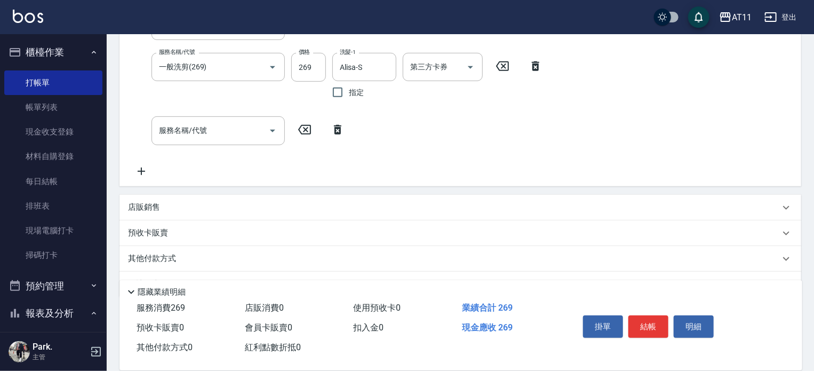
scroll to position [213, 0]
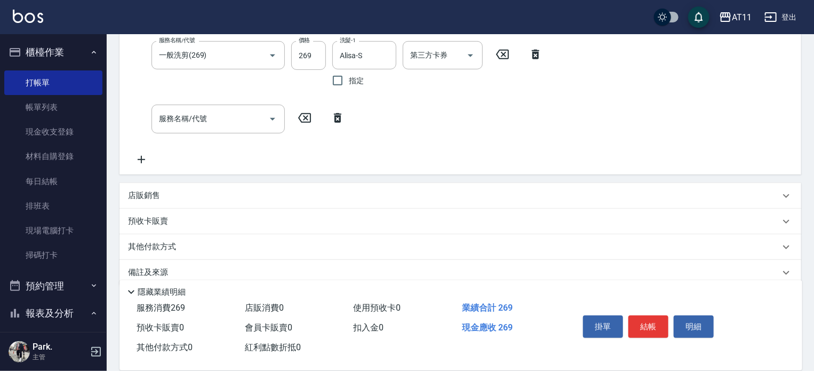
click at [341, 121] on icon at bounding box center [337, 117] width 27 height 13
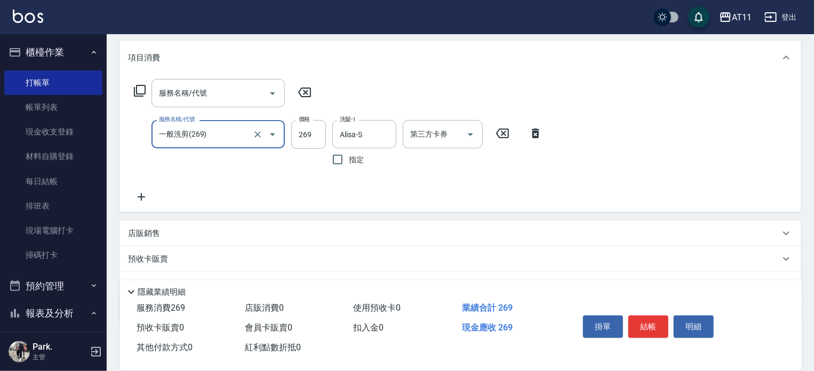
click at [538, 138] on icon at bounding box center [535, 134] width 7 height 10
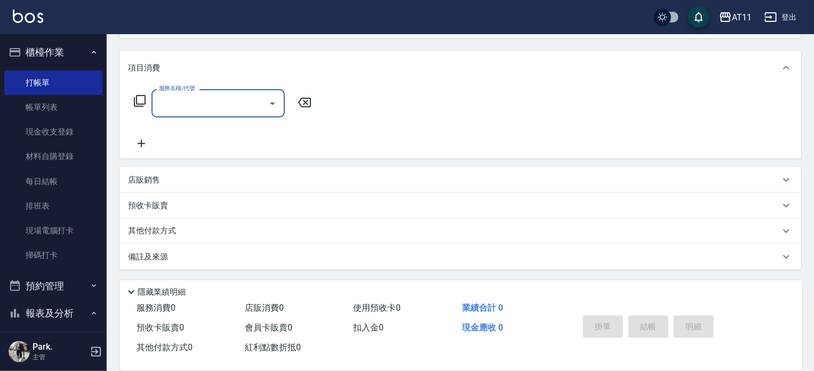
scroll to position [124, 0]
type input "S"
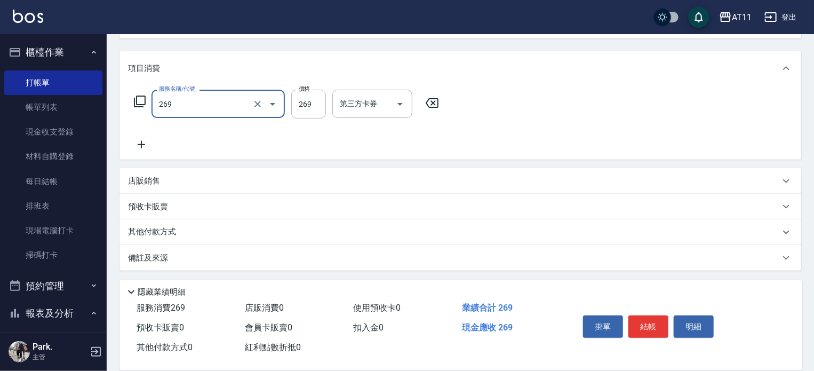
type input "一般洗剪(269)"
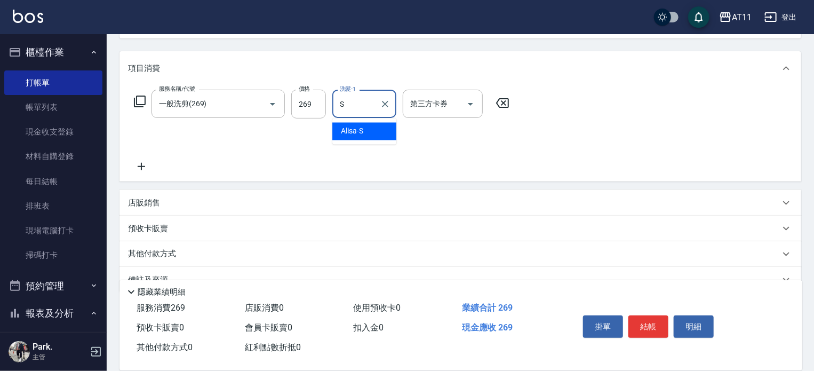
type input "Alisa-S"
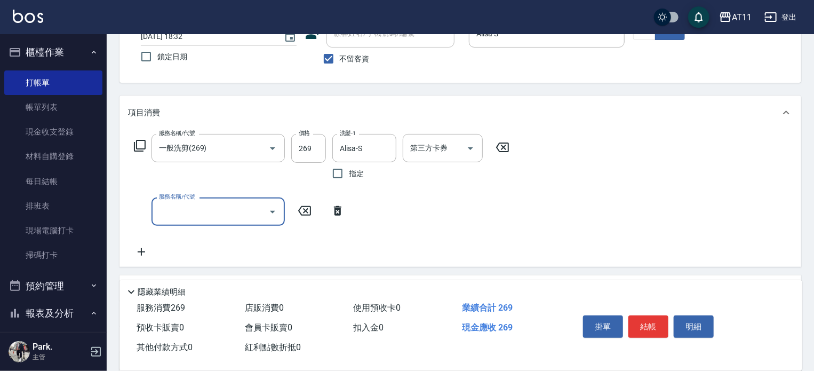
scroll to position [17, 0]
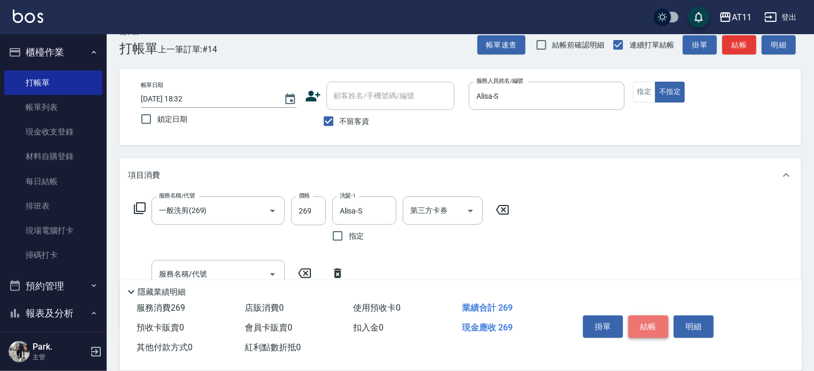
drag, startPoint x: 645, startPoint y: 321, endPoint x: 624, endPoint y: 309, distance: 23.9
click at [644, 321] on button "結帳" at bounding box center [648, 326] width 40 height 22
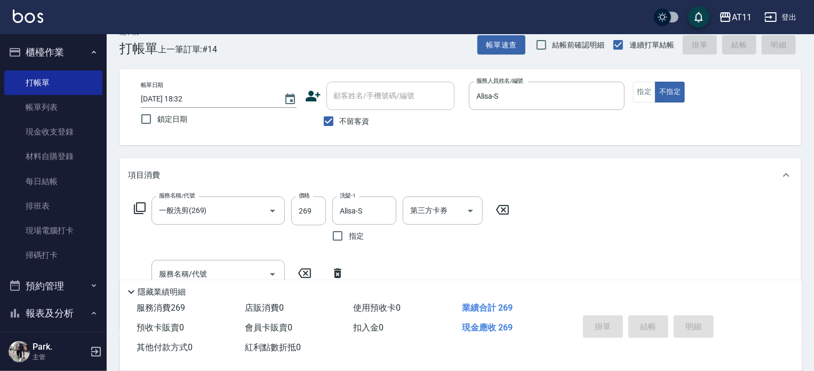
type input "[DATE] 18:33"
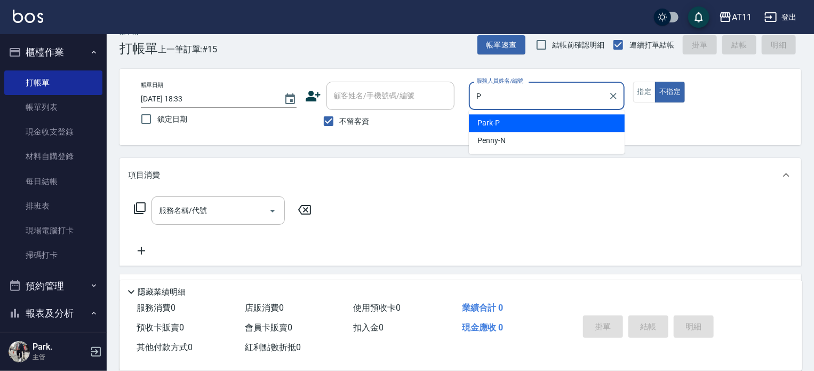
type input "Park-P"
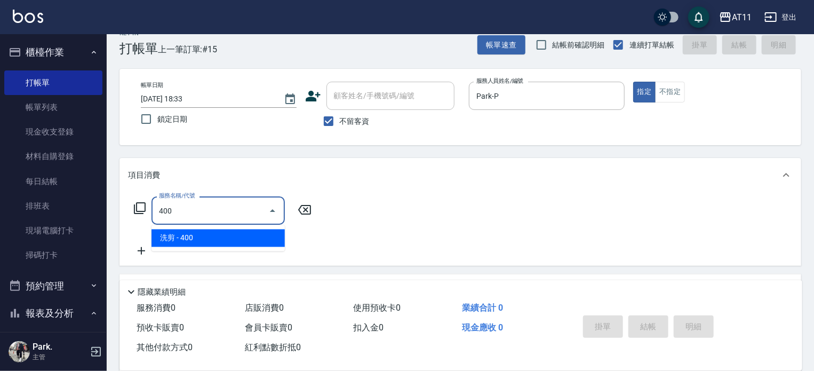
type input "洗剪(400)"
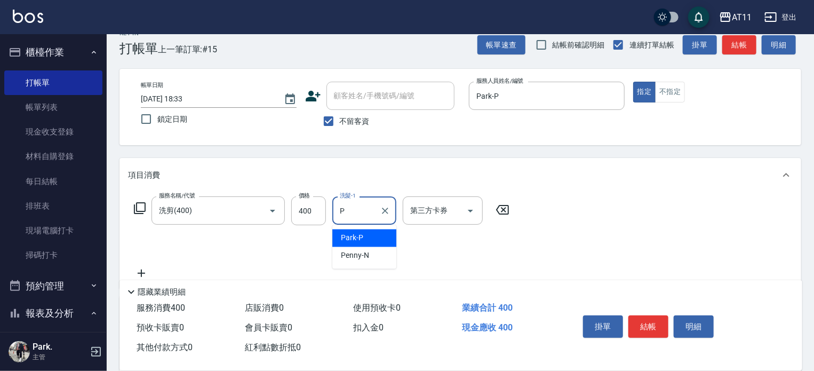
type input "Park-P"
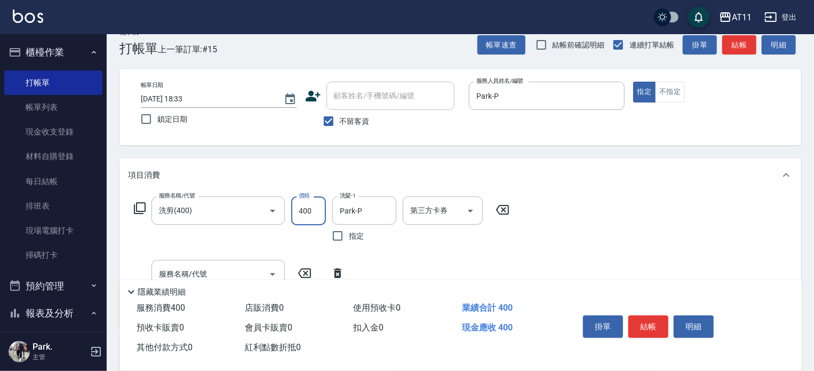
click at [318, 215] on input "400" at bounding box center [308, 210] width 35 height 29
type input "350"
click at [647, 324] on button "結帳" at bounding box center [648, 326] width 40 height 22
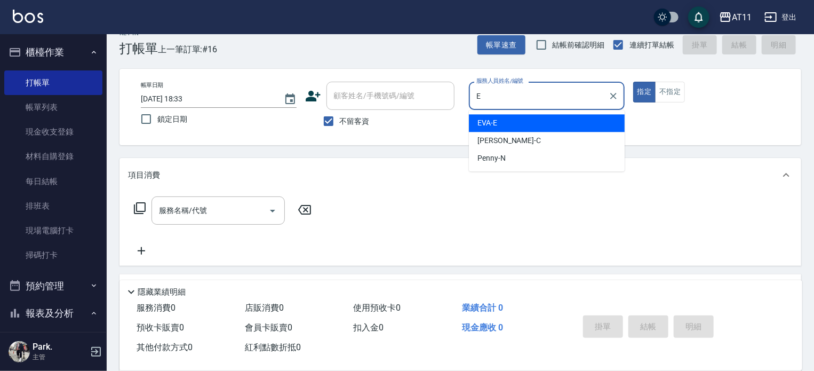
type input "EVA-E"
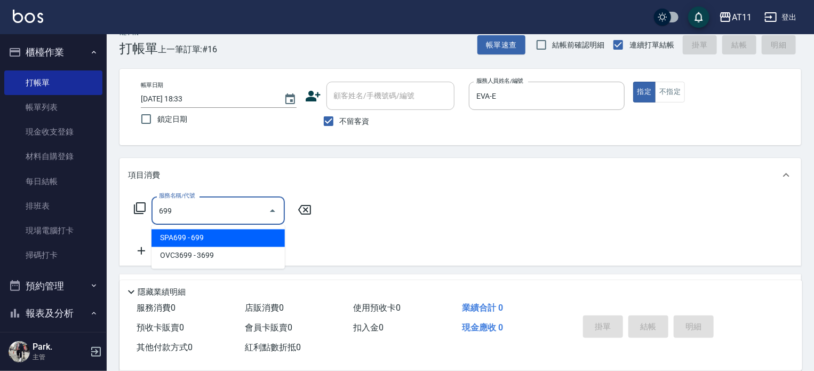
type input "SPA699(699)"
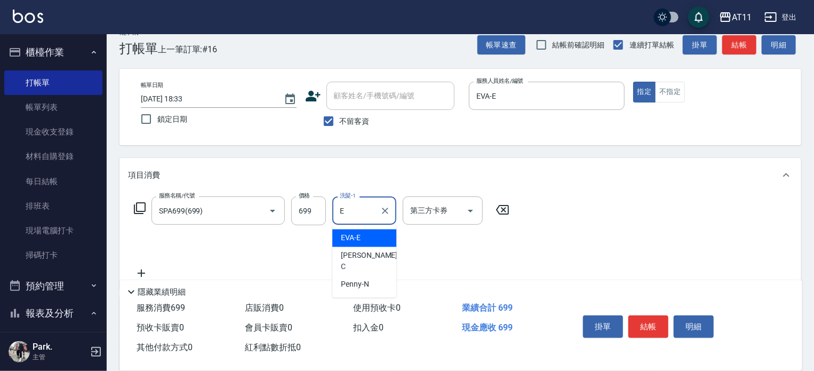
type input "EVA-E"
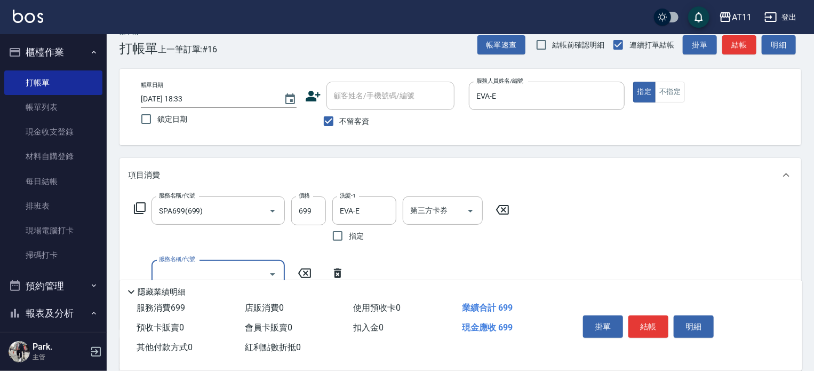
click at [649, 322] on button "結帳" at bounding box center [648, 326] width 40 height 22
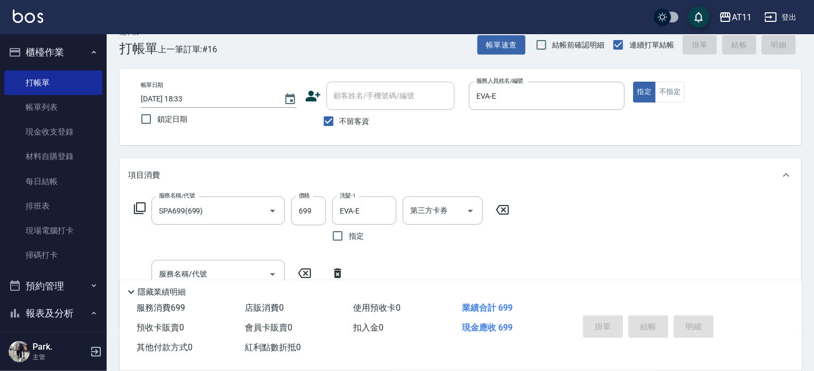
type input "[DATE] 18:34"
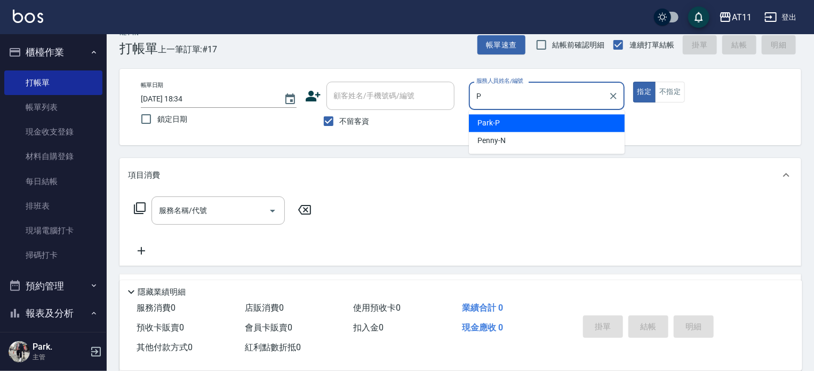
type input "Park-P"
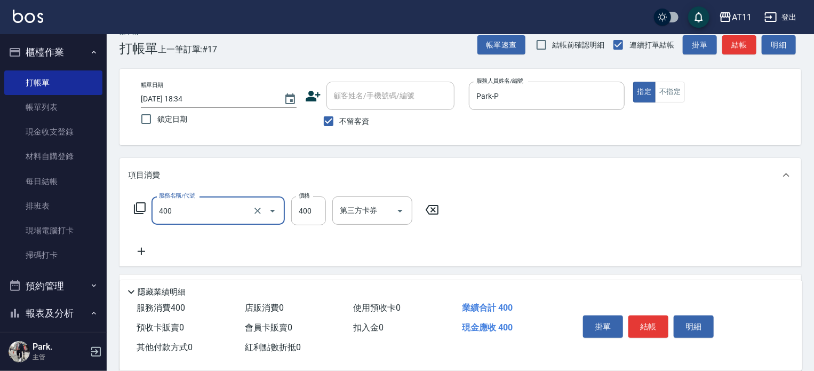
type input "洗剪(400)"
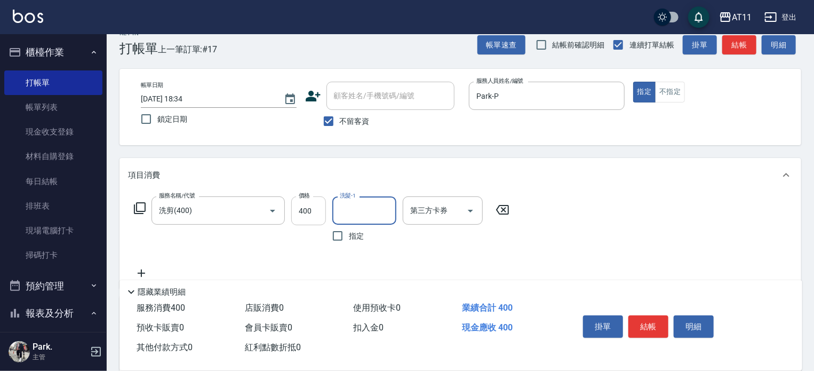
click at [321, 219] on input "400" at bounding box center [308, 210] width 35 height 29
type input "350"
type input "30-30"
click at [641, 325] on button "結帳" at bounding box center [648, 326] width 40 height 22
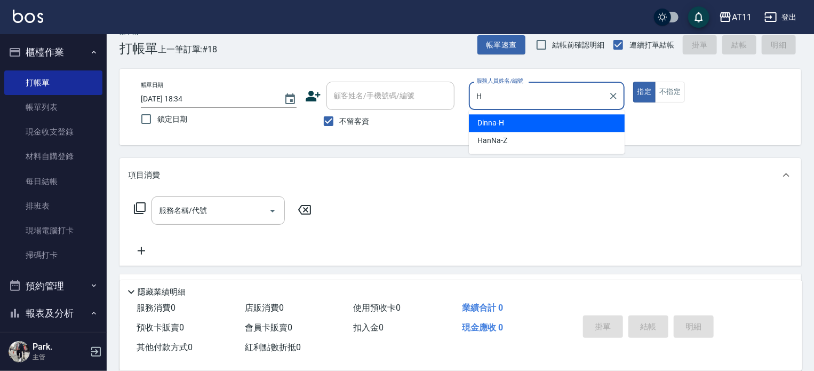
type input "Dinna-H"
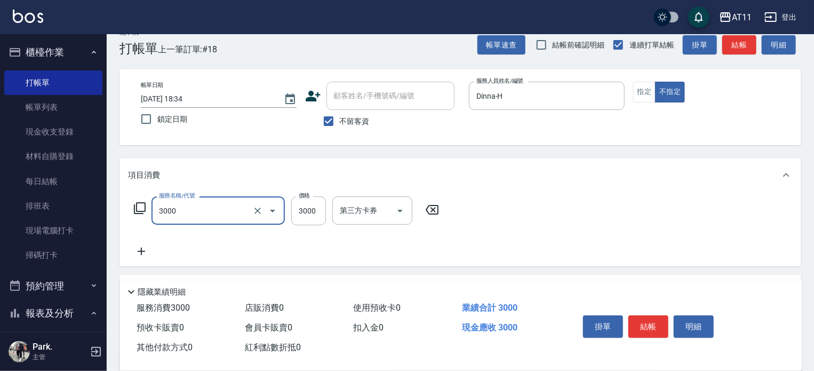
type input "頂級豪華OVC3(3000)"
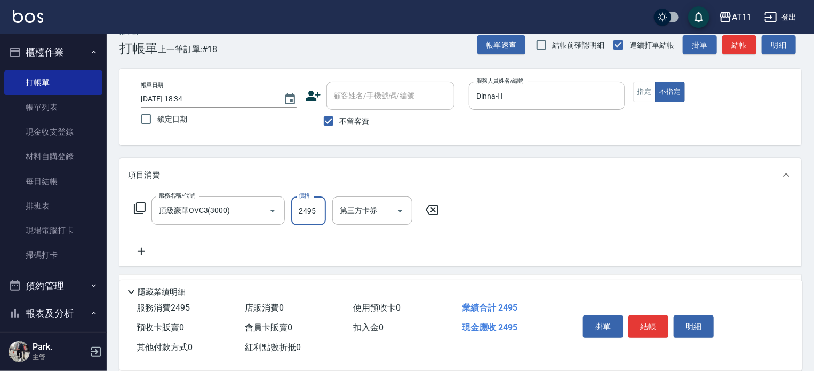
type input "2495"
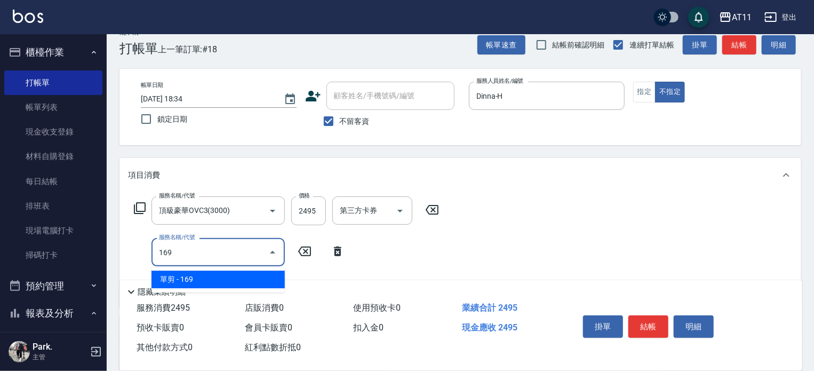
type input "單剪(169)"
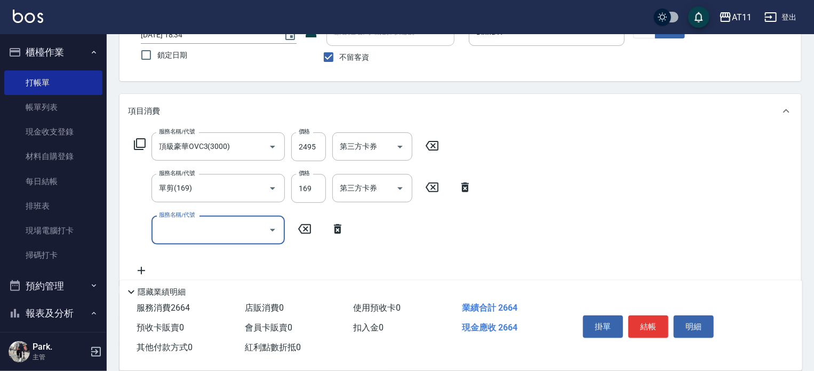
scroll to position [124, 0]
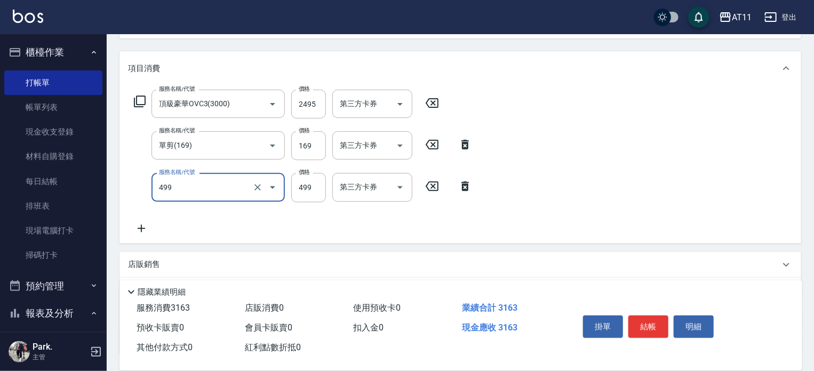
type input "SPA499(499)"
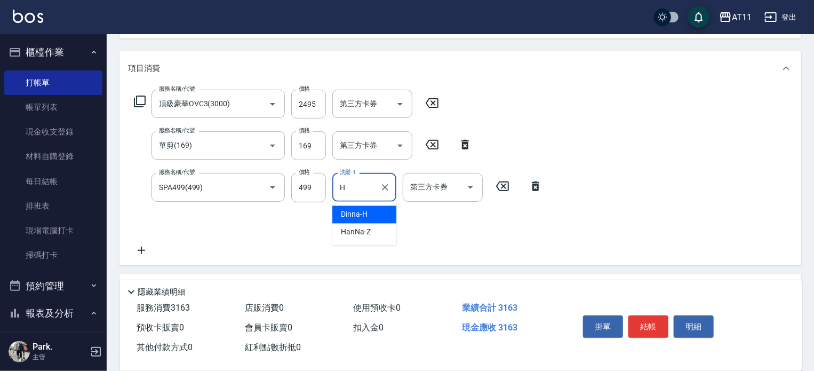
type input "Dinna-H"
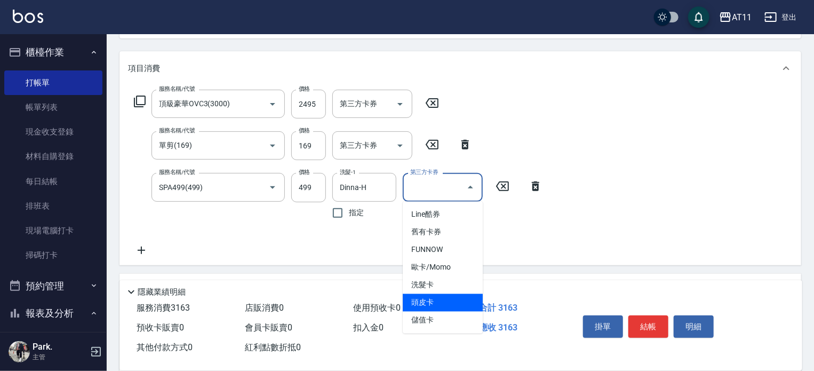
type input "頭皮卡"
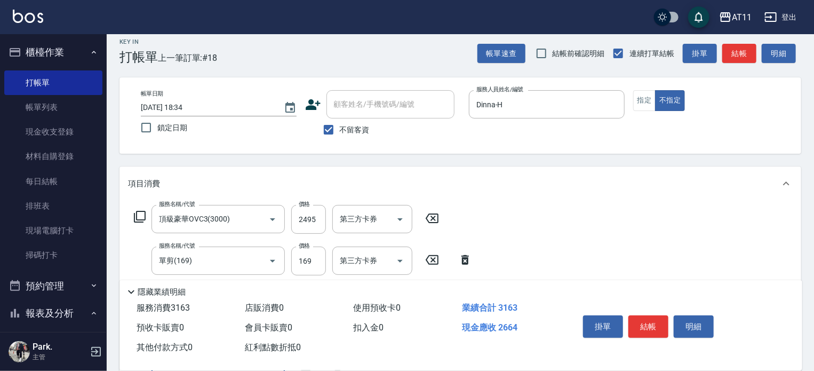
scroll to position [0, 0]
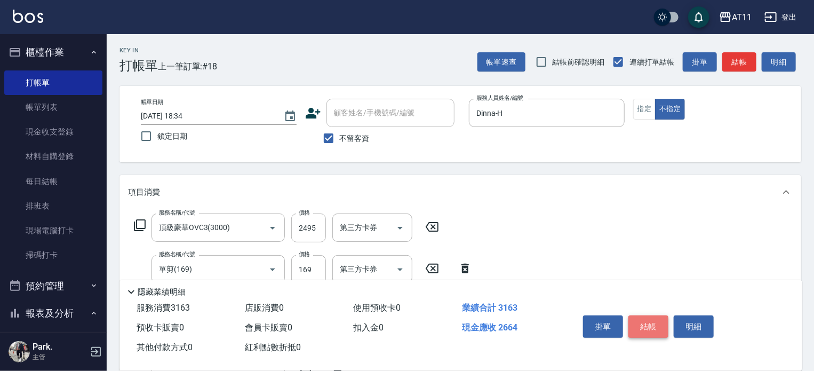
click at [649, 318] on button "結帳" at bounding box center [648, 326] width 40 height 22
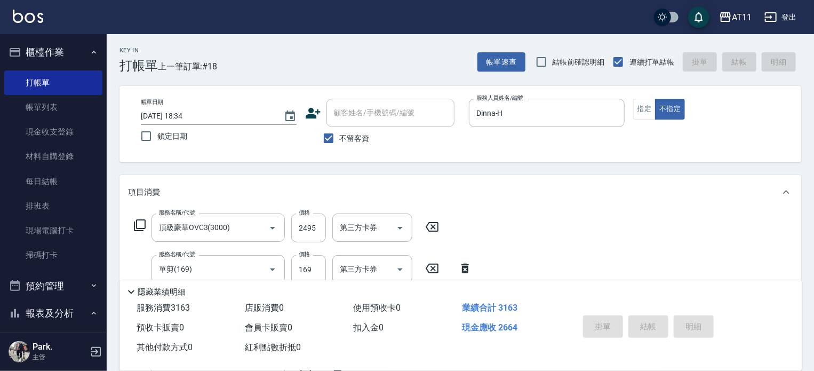
type input "[DATE] 18:35"
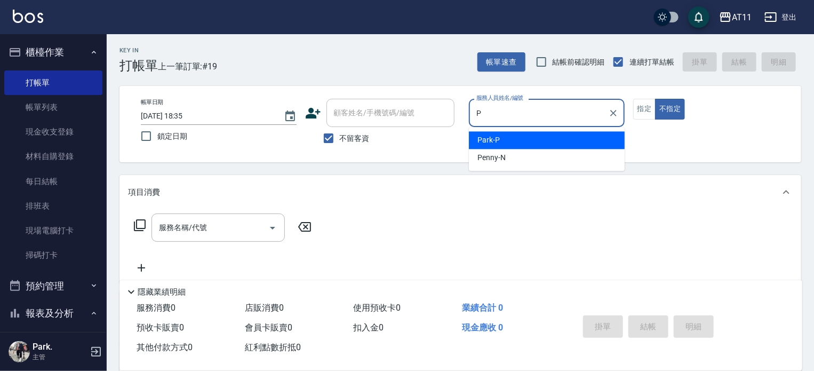
type input "Park-P"
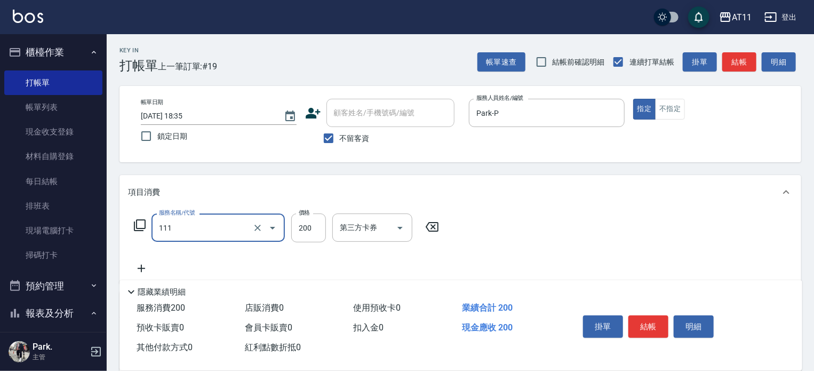
type input "精油洗髮(111)"
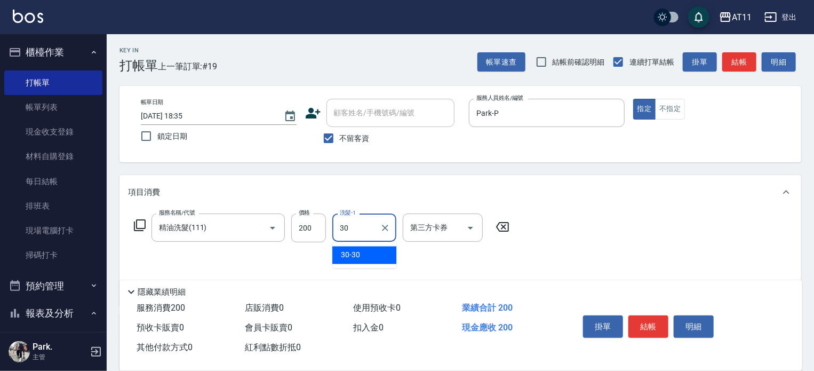
type input "30-30"
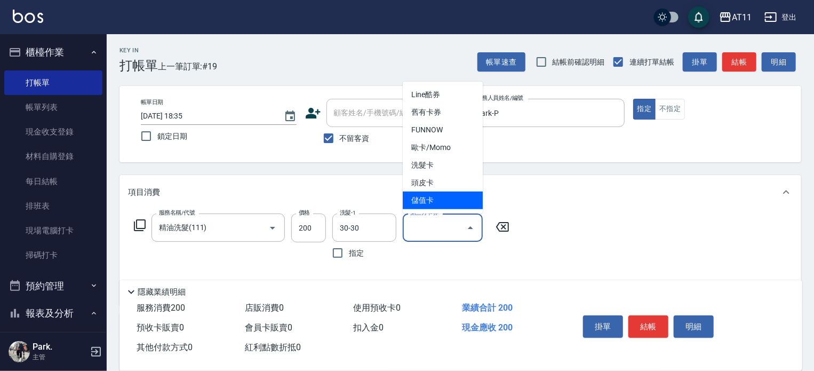
type input "儲值卡"
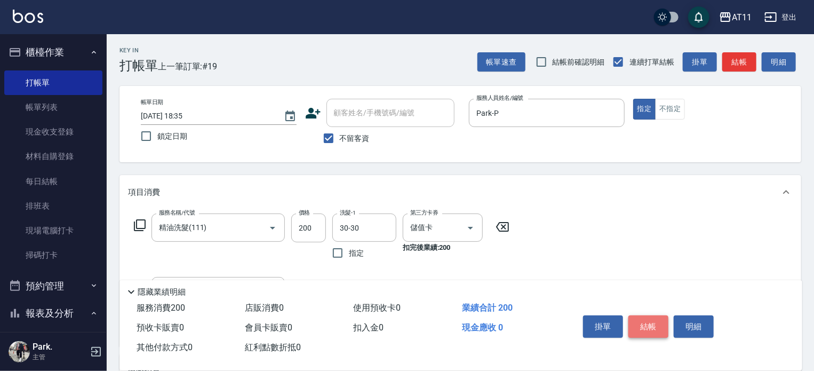
drag, startPoint x: 644, startPoint y: 322, endPoint x: 629, endPoint y: 310, distance: 18.9
click at [644, 322] on button "結帳" at bounding box center [648, 326] width 40 height 22
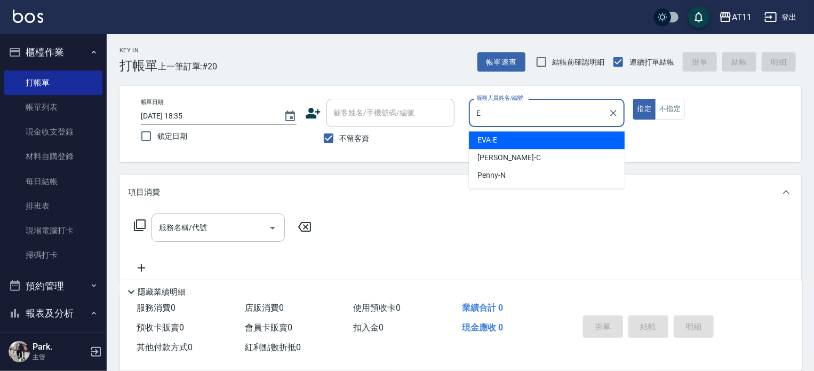
type input "EVA-E"
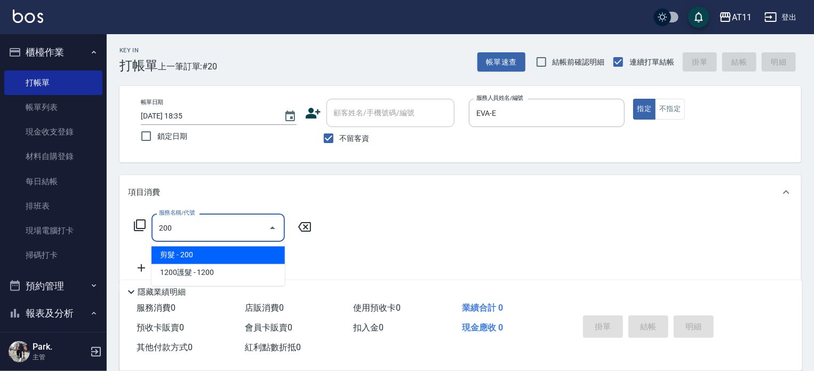
type input "剪髮(200)"
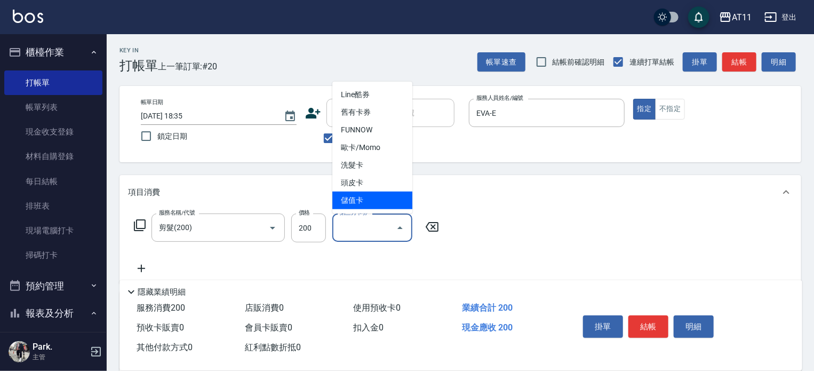
type input "儲值卡"
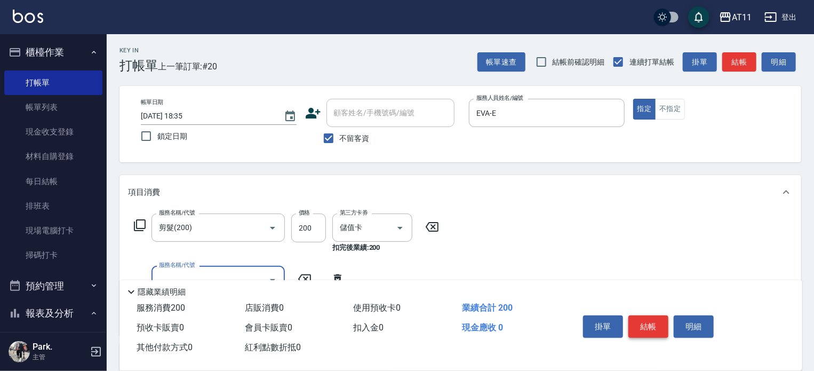
click at [640, 321] on button "結帳" at bounding box center [648, 326] width 40 height 22
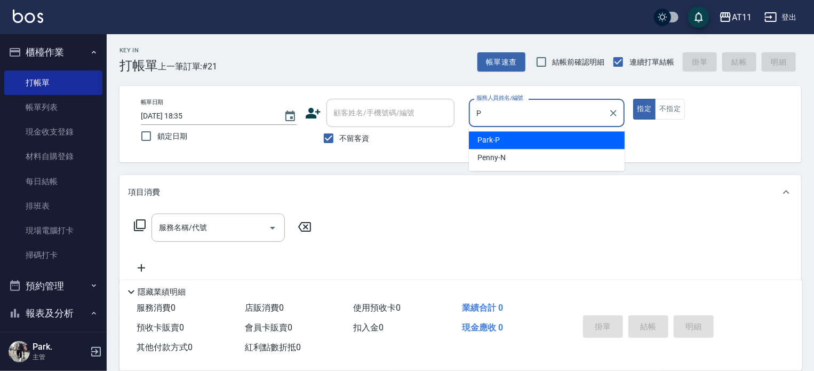
type input "Park-P"
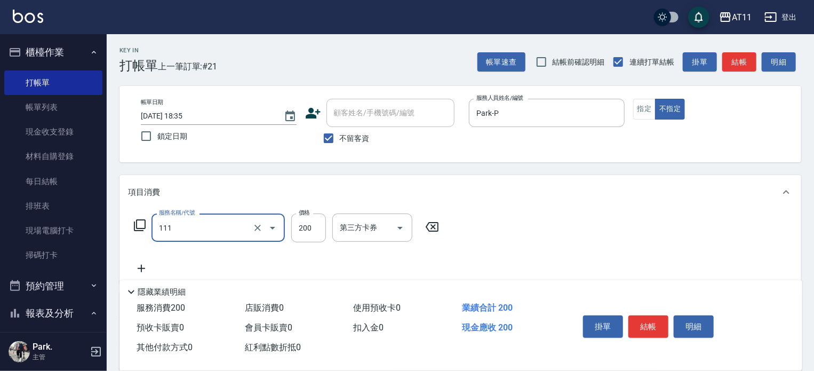
type input "精油洗髮(111)"
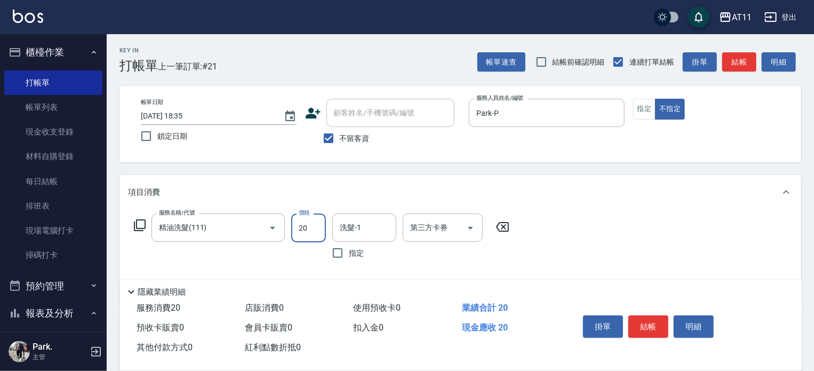
type input "200"
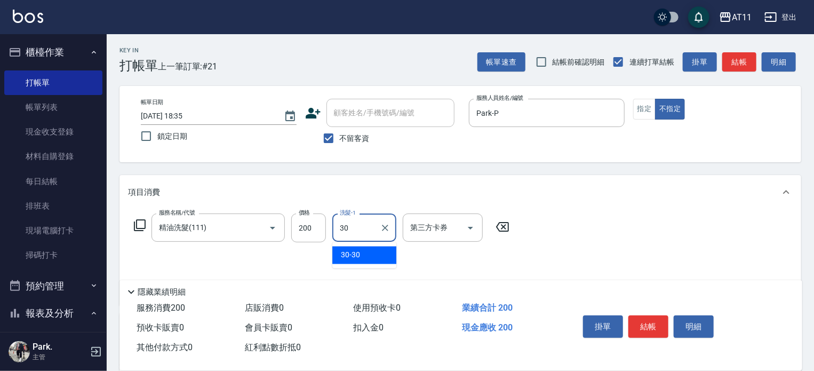
type input "30-30"
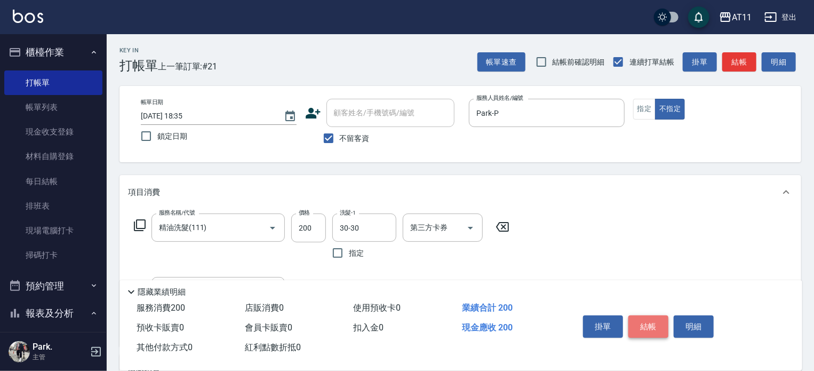
drag, startPoint x: 646, startPoint y: 322, endPoint x: 533, endPoint y: 312, distance: 113.0
click at [645, 322] on button "結帳" at bounding box center [648, 326] width 40 height 22
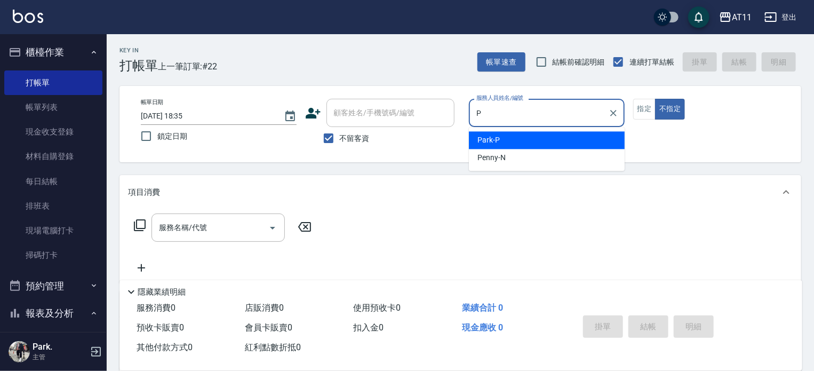
type input "Park-P"
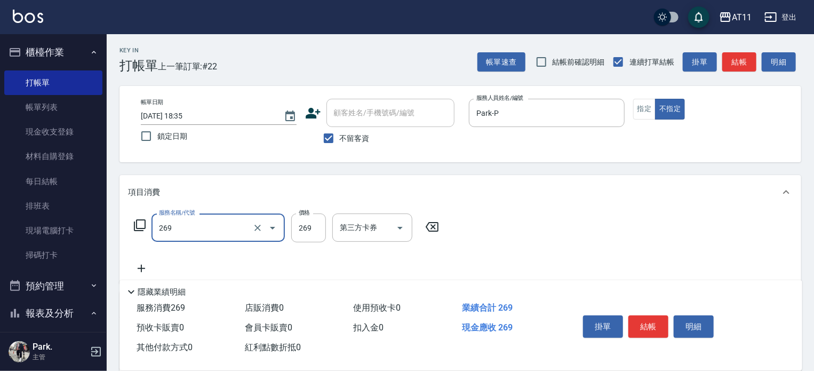
type input "一般洗剪(269)"
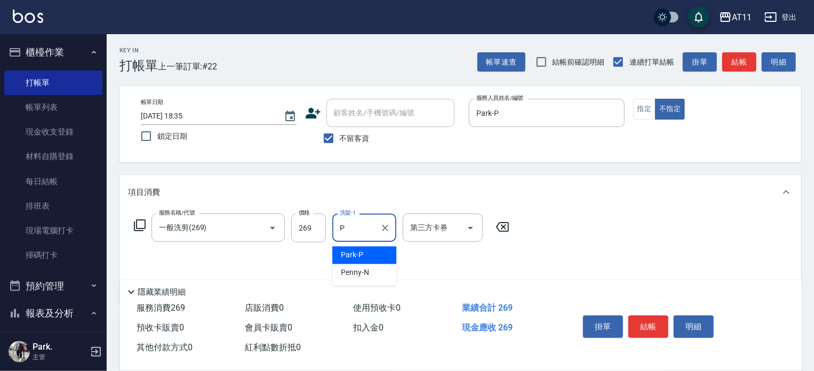
type input "Park-P"
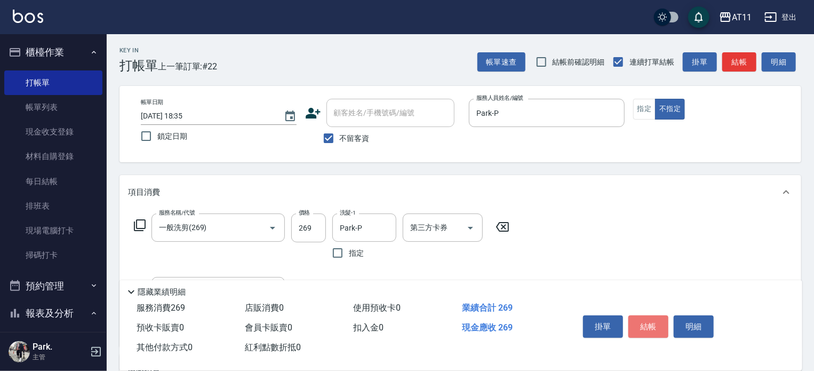
drag, startPoint x: 644, startPoint y: 322, endPoint x: 599, endPoint y: 309, distance: 47.8
click at [638, 322] on button "結帳" at bounding box center [648, 326] width 40 height 22
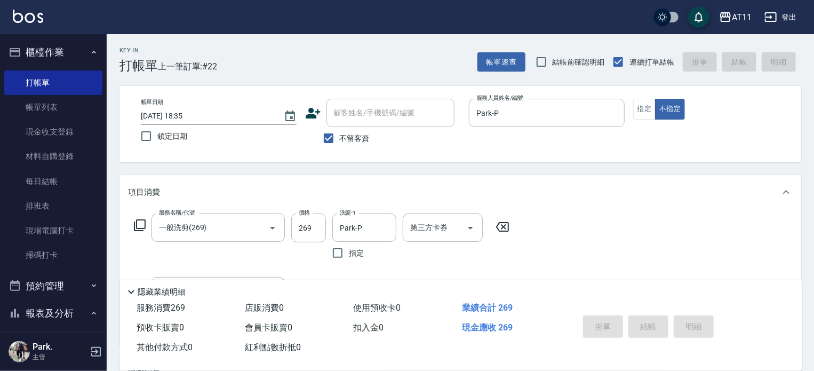
type input "[DATE] 18:36"
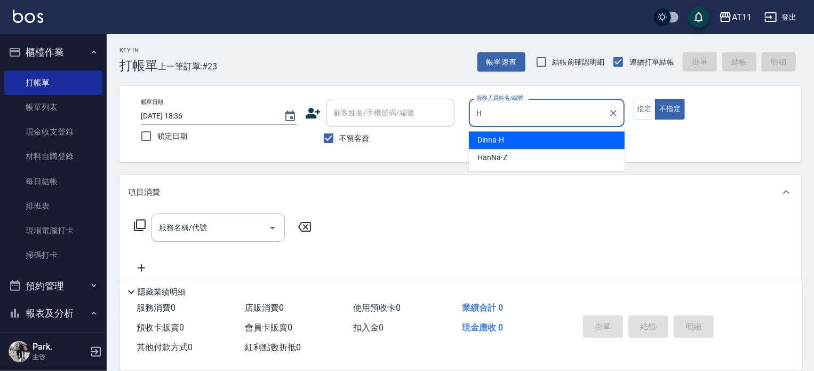
type input "Dinna-H"
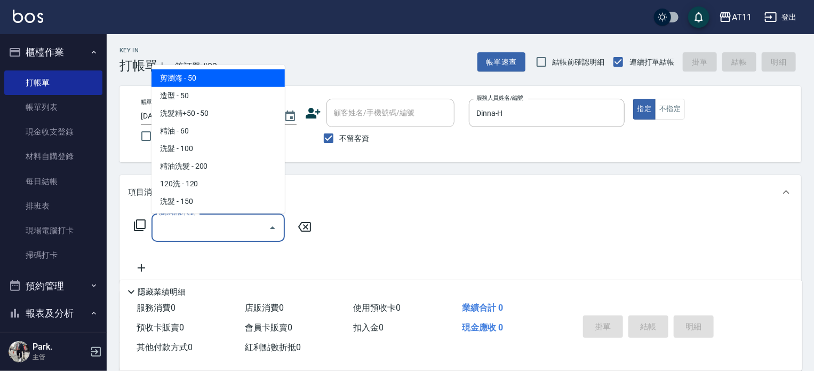
type input "剪瀏海(0050)"
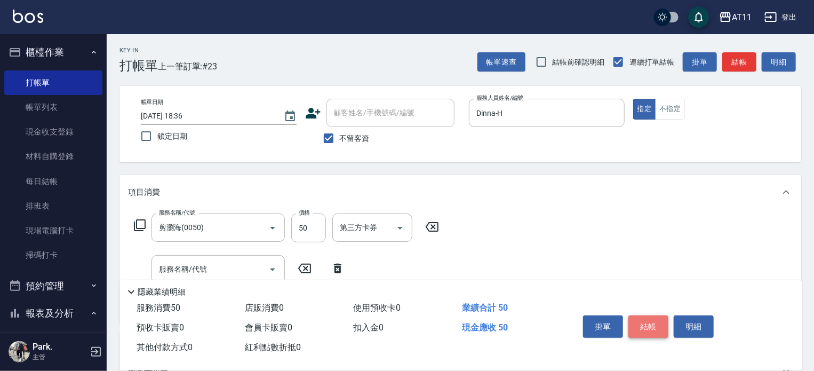
click at [650, 319] on button "結帳" at bounding box center [648, 326] width 40 height 22
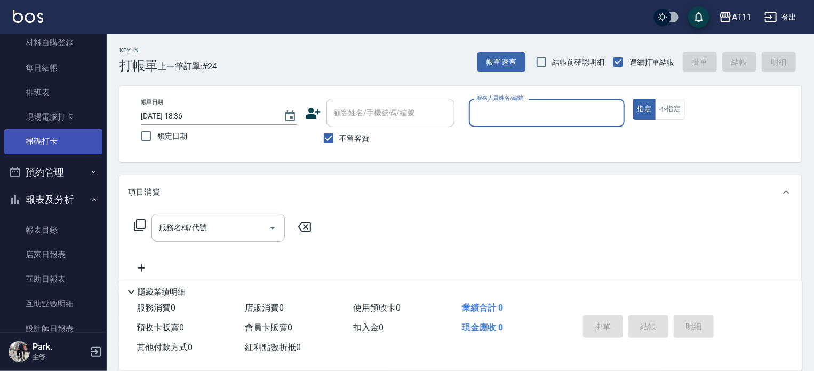
scroll to position [299, 0]
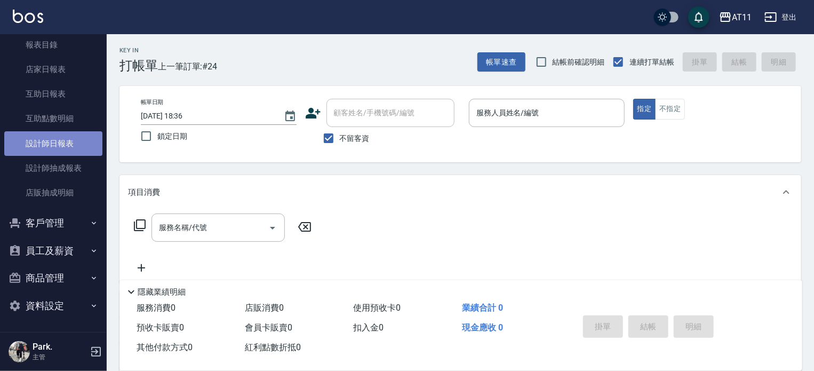
click at [77, 144] on link "設計師日報表" at bounding box center [53, 143] width 98 height 25
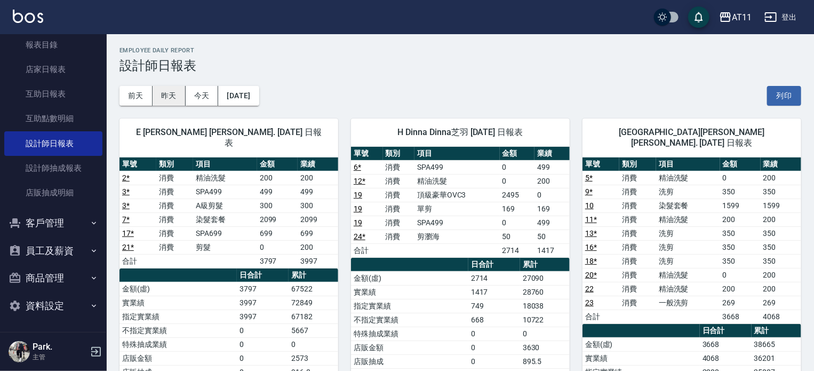
click at [161, 97] on button "昨天" at bounding box center [169, 96] width 33 height 20
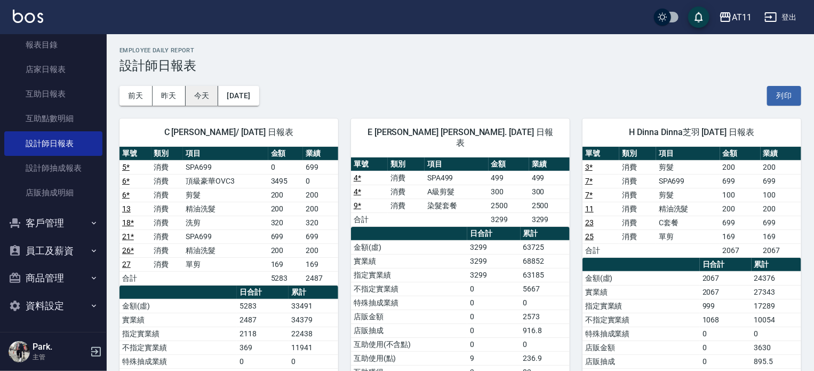
click at [201, 97] on button "今天" at bounding box center [202, 96] width 33 height 20
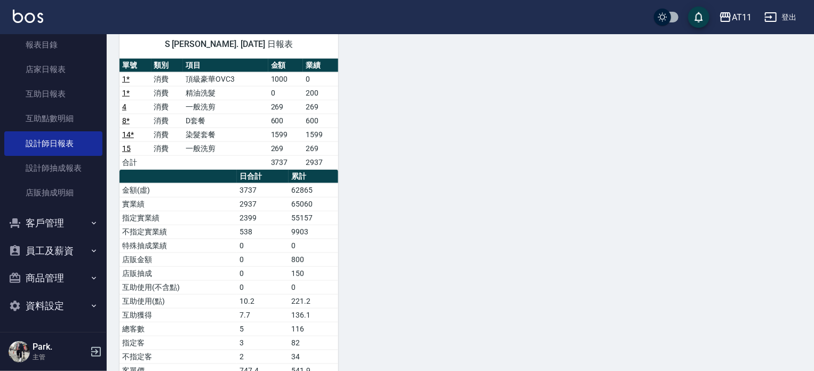
scroll to position [557, 0]
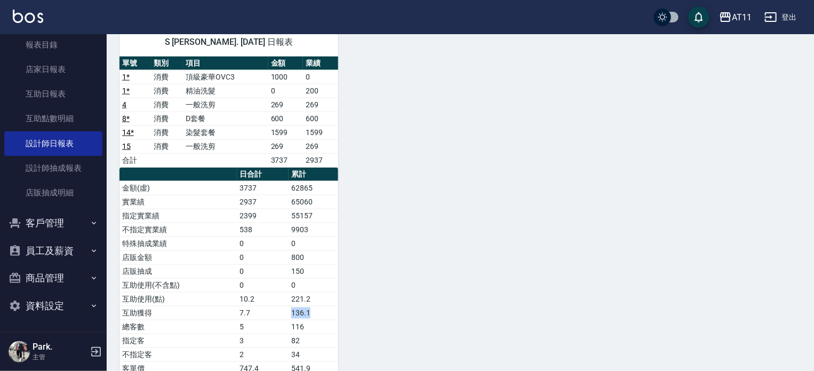
drag, startPoint x: 292, startPoint y: 299, endPoint x: 315, endPoint y: 300, distance: 23.0
click at [315, 306] on td "136.1" at bounding box center [314, 313] width 50 height 14
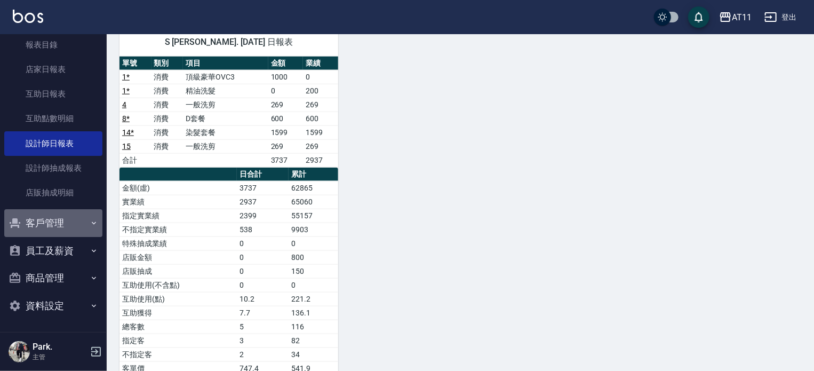
click at [69, 216] on button "客戶管理" at bounding box center [53, 223] width 98 height 28
click at [71, 217] on button "客戶管理" at bounding box center [53, 223] width 98 height 28
click at [69, 221] on button "客戶管理" at bounding box center [53, 223] width 98 height 28
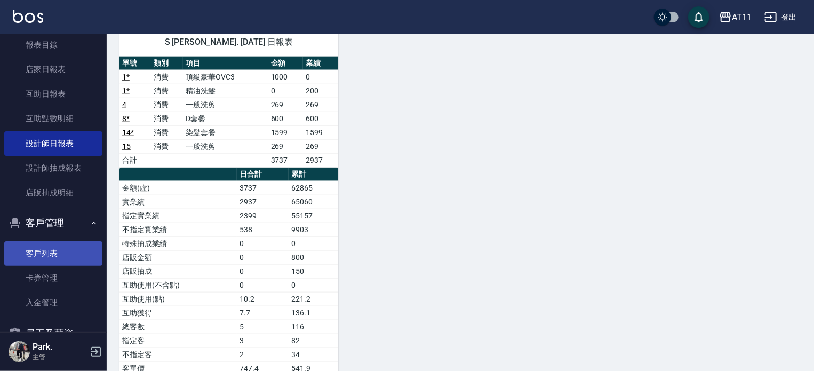
click at [66, 248] on link "客戶列表" at bounding box center [53, 253] width 98 height 25
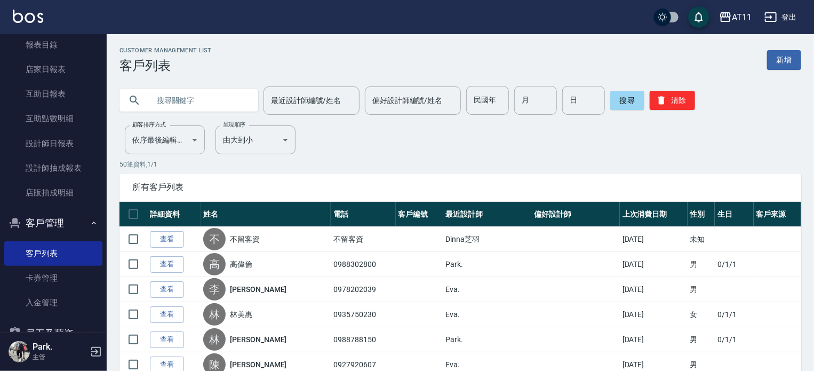
click at [190, 108] on input "text" at bounding box center [199, 100] width 100 height 29
type input "X"
type input "劉"
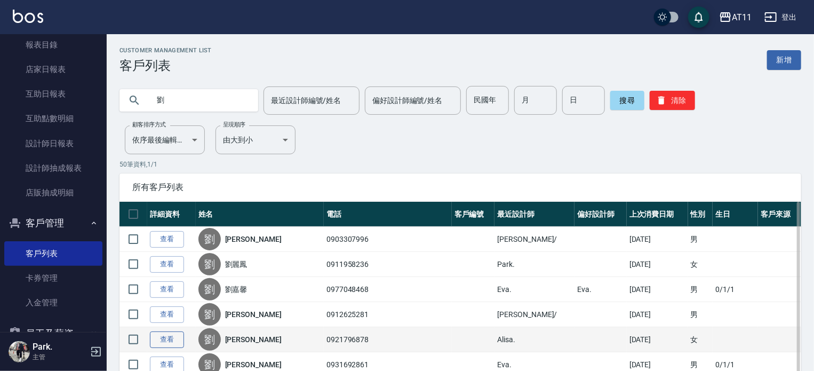
click at [162, 338] on link "查看" at bounding box center [167, 339] width 34 height 17
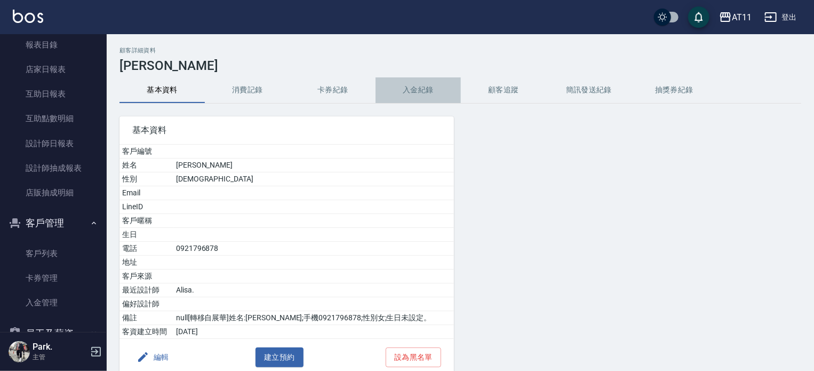
click at [431, 88] on button "入金紀錄" at bounding box center [418, 90] width 85 height 26
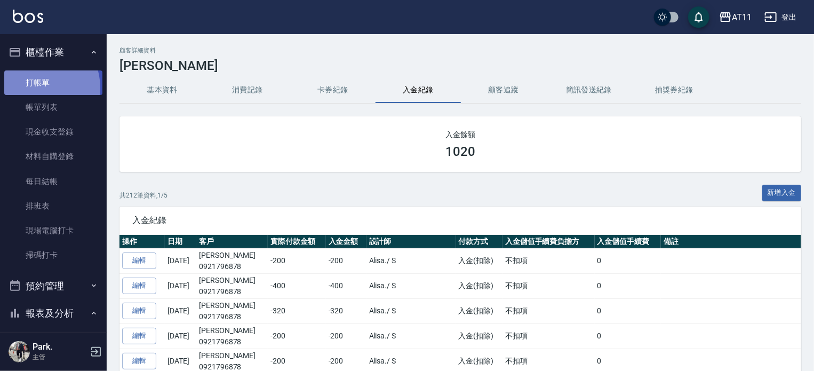
click at [38, 87] on link "打帳單" at bounding box center [53, 82] width 98 height 25
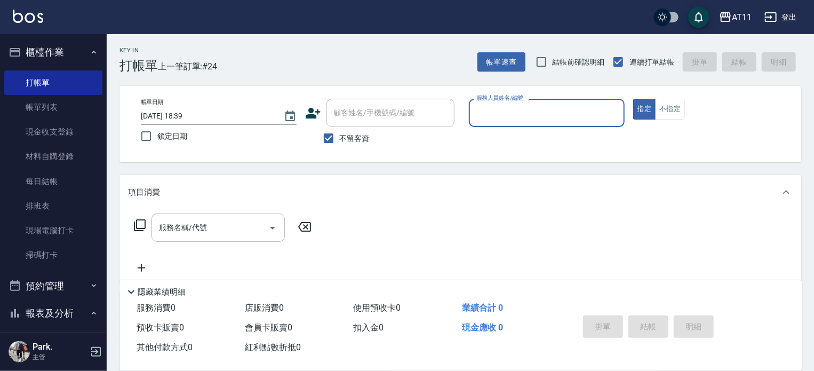
click at [55, 53] on button "櫃檯作業" at bounding box center [53, 52] width 98 height 28
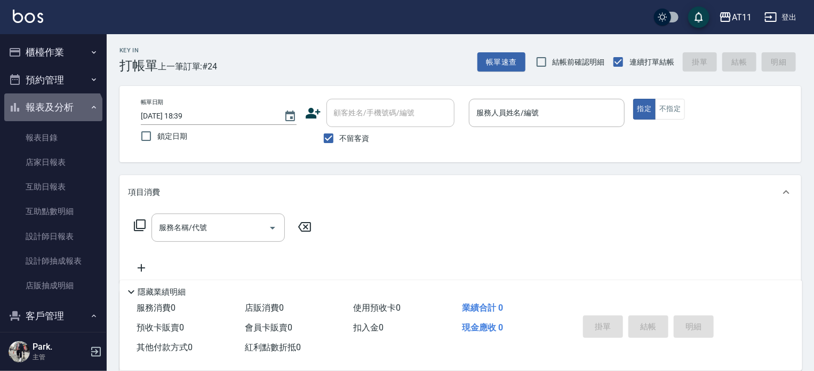
click at [52, 118] on button "報表及分析" at bounding box center [53, 107] width 98 height 28
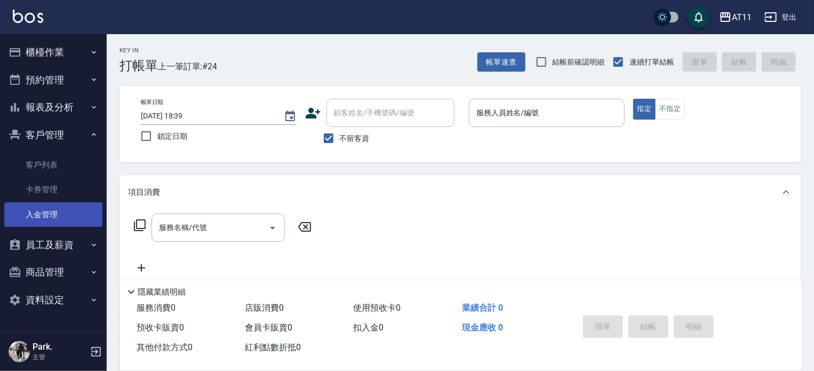
click at [63, 219] on link "入金管理" at bounding box center [53, 214] width 98 height 25
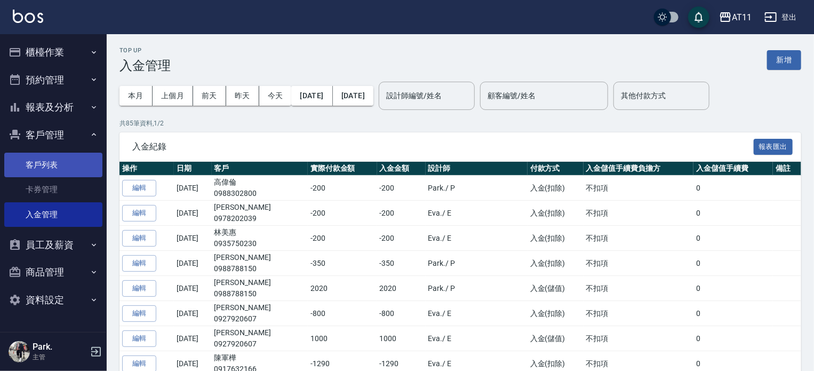
click at [51, 160] on link "客戶列表" at bounding box center [53, 165] width 98 height 25
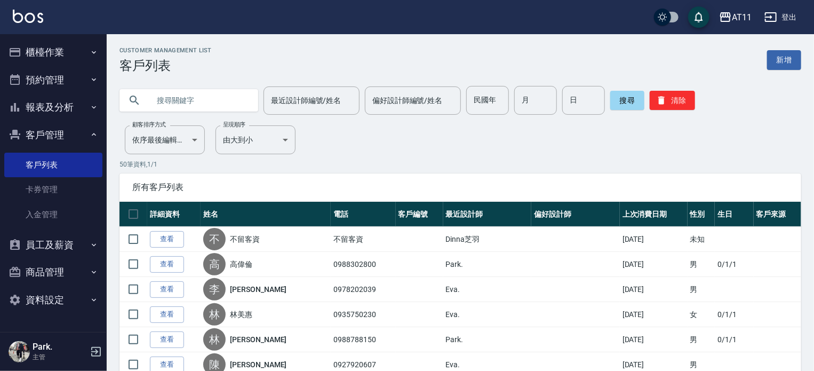
click at [186, 108] on input "text" at bounding box center [199, 100] width 100 height 29
click at [186, 106] on input "text" at bounding box center [199, 100] width 100 height 29
type input "0965489308"
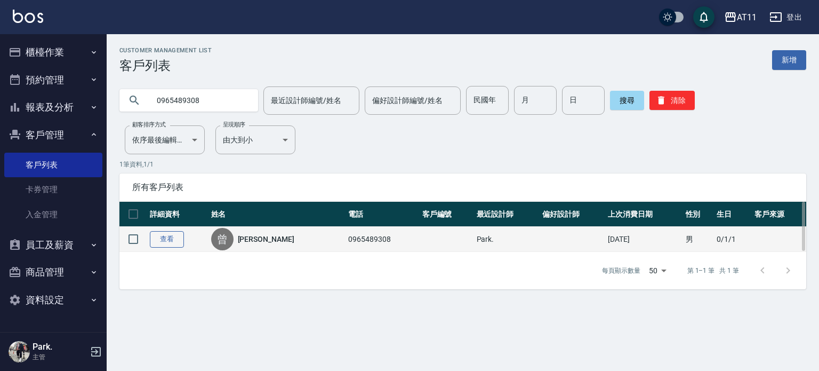
click at [166, 232] on link "查看" at bounding box center [167, 239] width 34 height 17
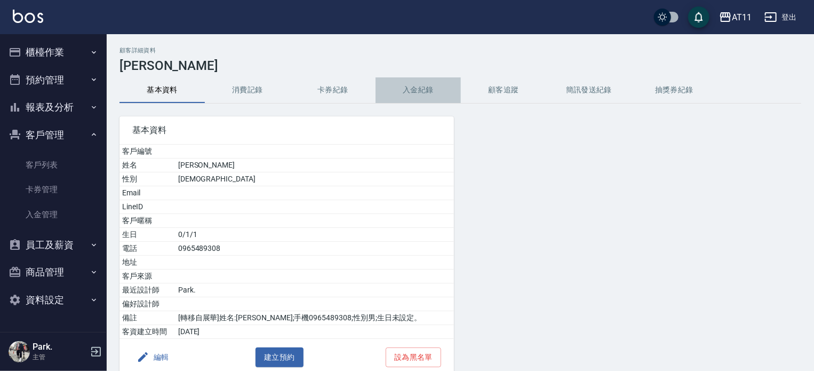
click at [420, 85] on button "入金紀錄" at bounding box center [418, 90] width 85 height 26
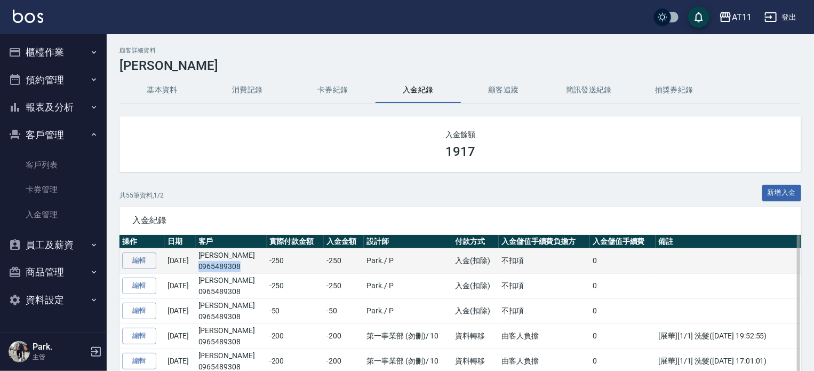
drag, startPoint x: 258, startPoint y: 265, endPoint x: 213, endPoint y: 267, distance: 44.9
click at [213, 267] on td "[PERSON_NAME]0965489308" at bounding box center [231, 260] width 71 height 25
copy p "0965489308"
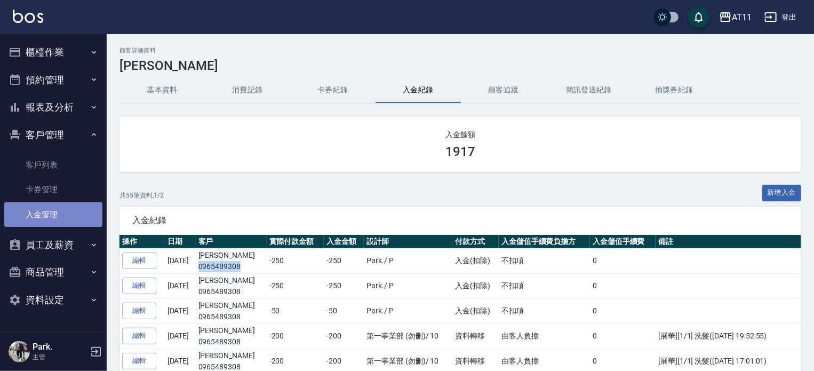
click at [45, 209] on link "入金管理" at bounding box center [53, 214] width 98 height 25
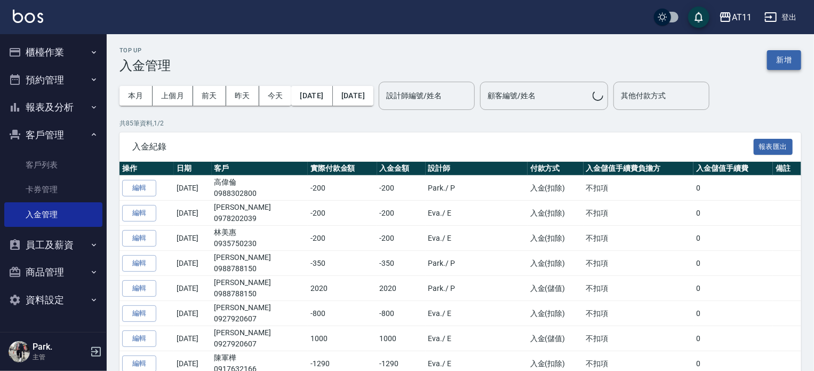
click at [779, 55] on button "新增" at bounding box center [784, 60] width 34 height 20
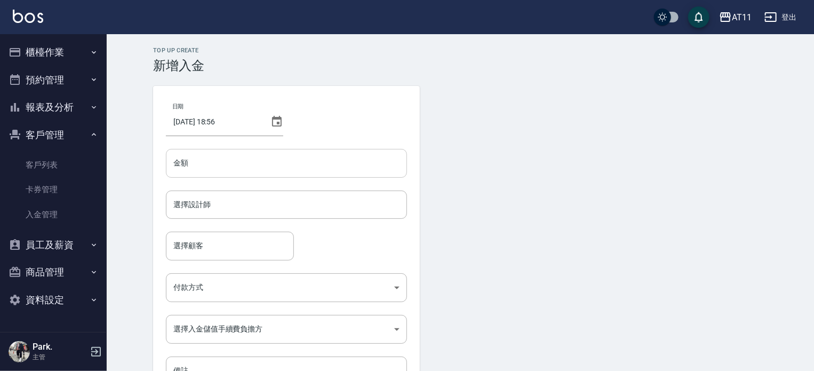
click at [322, 159] on input "金額" at bounding box center [286, 163] width 241 height 29
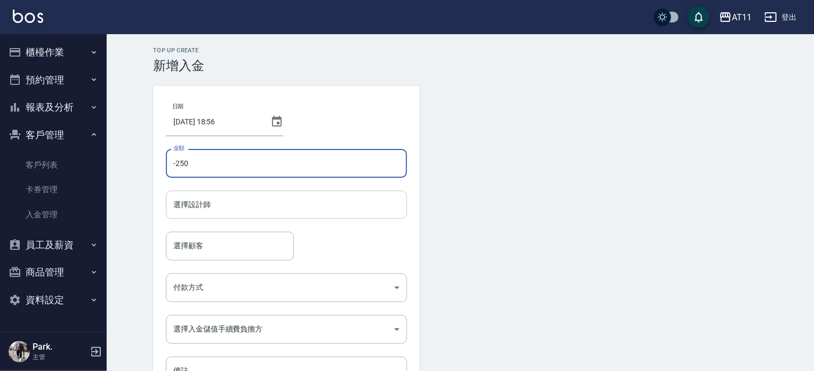
type input "-250"
click at [290, 204] on input "選擇設計師" at bounding box center [287, 204] width 232 height 19
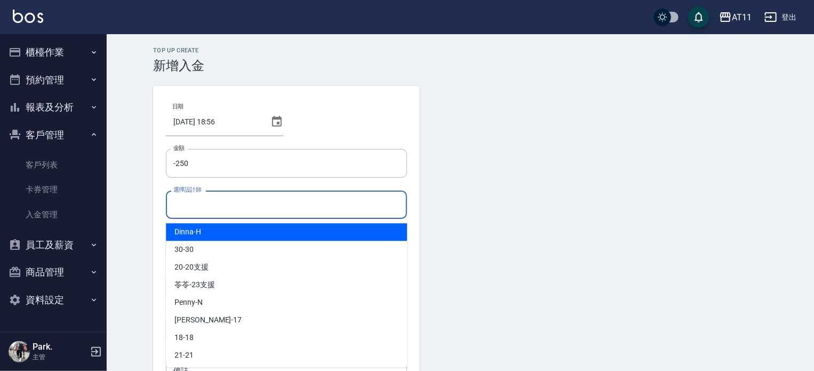
type input "ㄣ"
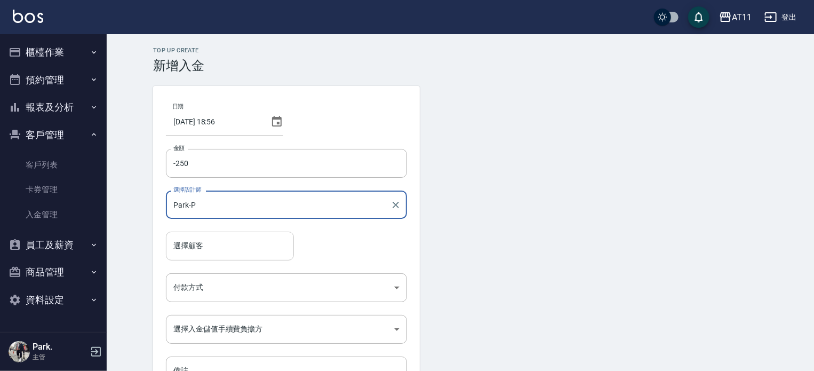
type input "Park-P"
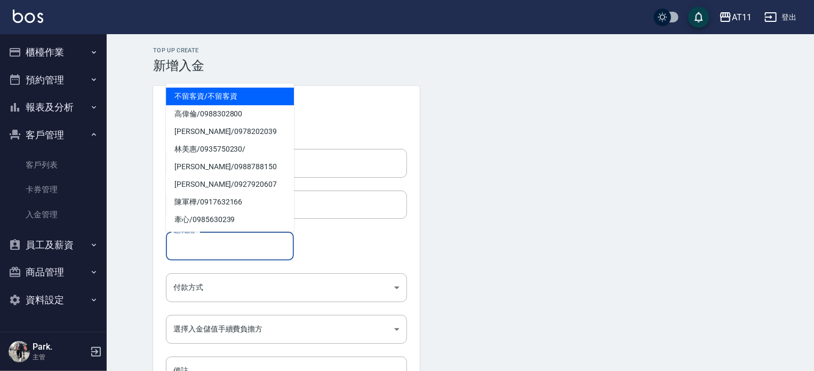
click at [214, 246] on input "選擇顧客" at bounding box center [230, 245] width 118 height 19
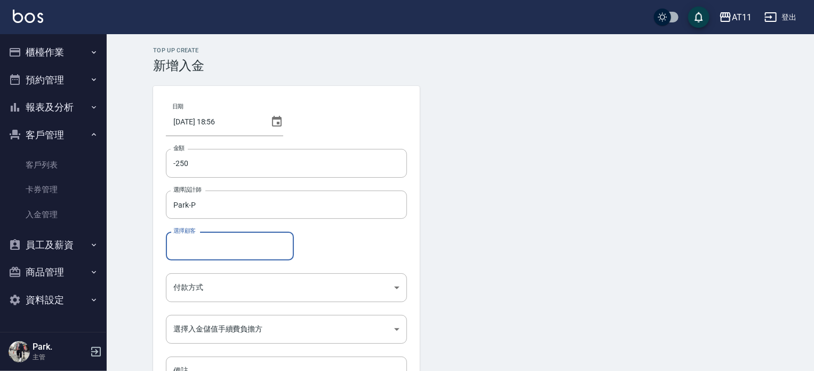
paste input "0965489308"
click at [230, 275] on span "[PERSON_NAME]/ 0965489308 /" at bounding box center [230, 273] width 128 height 18
type input "[PERSON_NAME]/0965489308/"
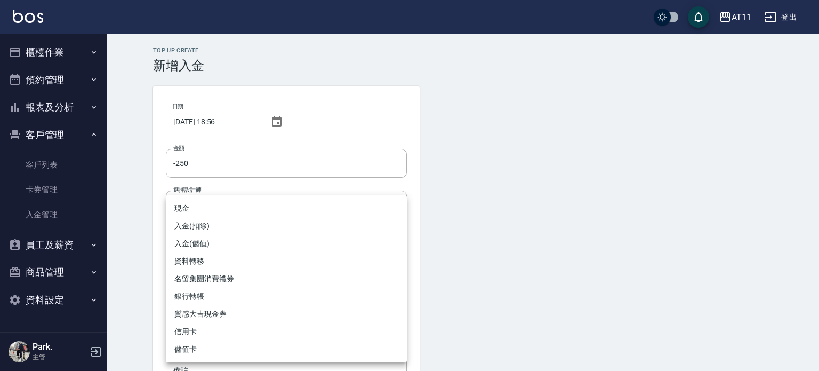
click at [235, 287] on body "AT11 登出 櫃檯作業 打帳單 帳單列表 現金收支登錄 材料自購登錄 每日結帳 排班表 現場電腦打卡 掃碼打卡 預約管理 預約管理 單日預約紀錄 單週預約紀…" at bounding box center [409, 221] width 819 height 443
click at [247, 230] on li "入金(扣除)" at bounding box center [286, 226] width 241 height 18
type input "入金(扣除)"
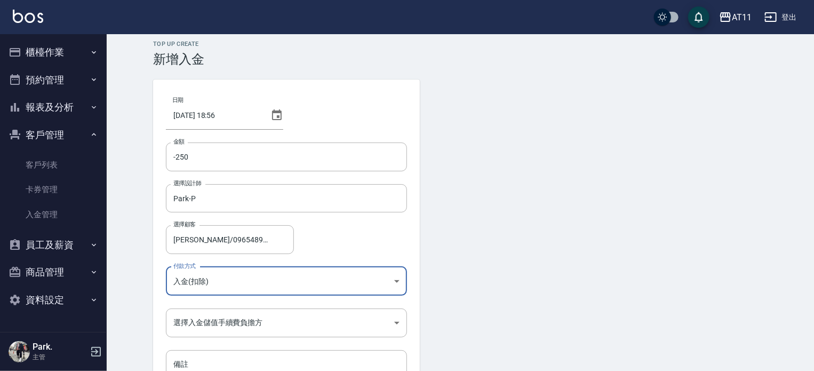
scroll to position [72, 0]
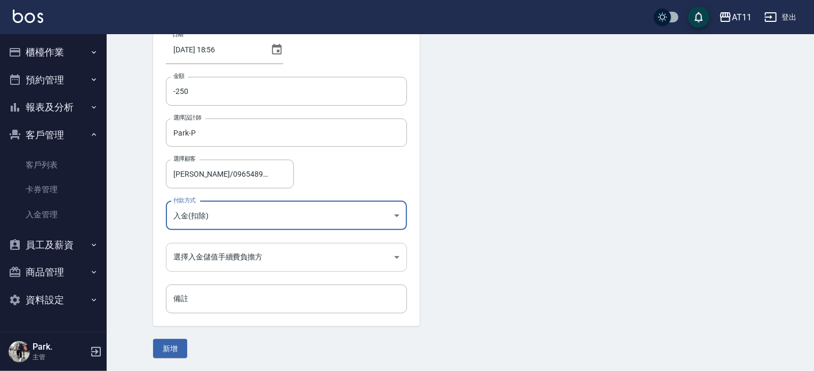
click at [273, 257] on body "AT11 登出 櫃檯作業 打帳單 帳單列表 現金收支登錄 材料自購登錄 每日結帳 排班表 現場電腦打卡 掃碼打卡 預約管理 預約管理 單日預約紀錄 單週預約紀…" at bounding box center [407, 149] width 814 height 443
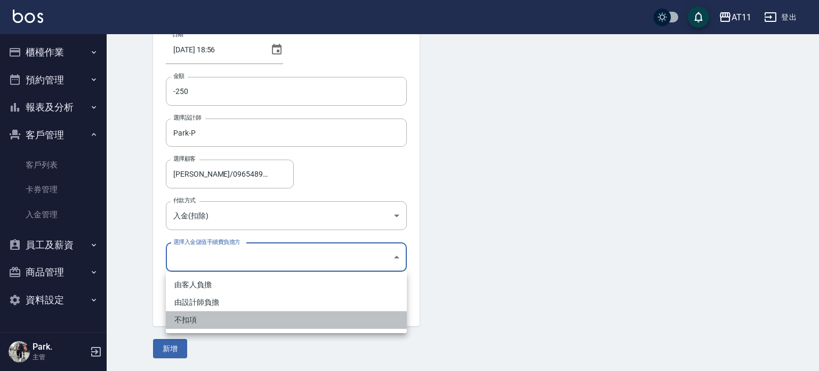
click at [241, 320] on li "不扣項" at bounding box center [286, 320] width 241 height 18
type input "WITHOUTHANDLINGFEE"
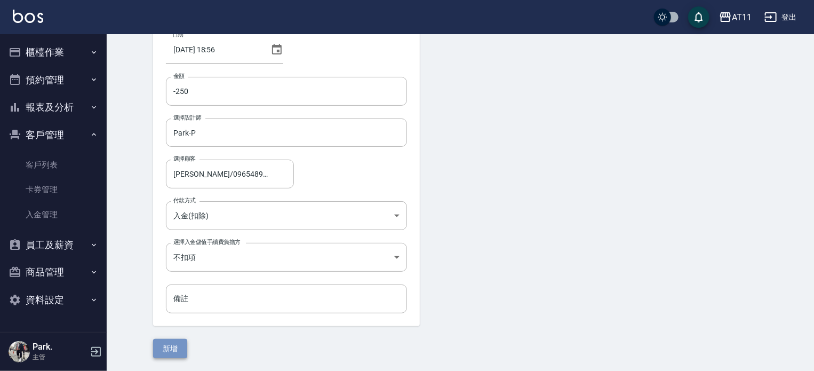
click at [173, 355] on button "新增" at bounding box center [170, 349] width 34 height 20
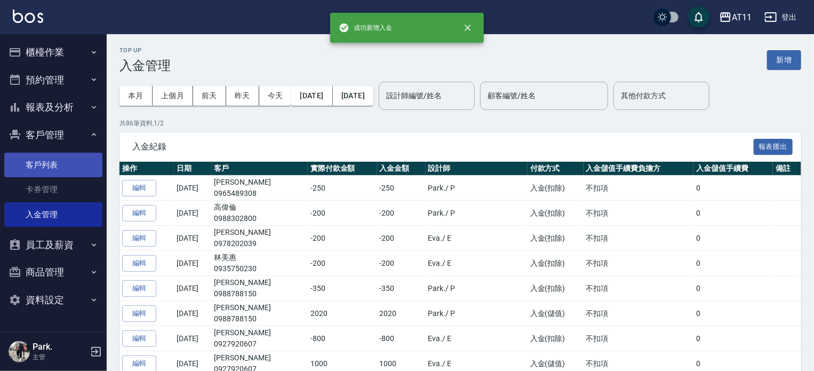
click at [55, 162] on link "客戶列表" at bounding box center [53, 165] width 98 height 25
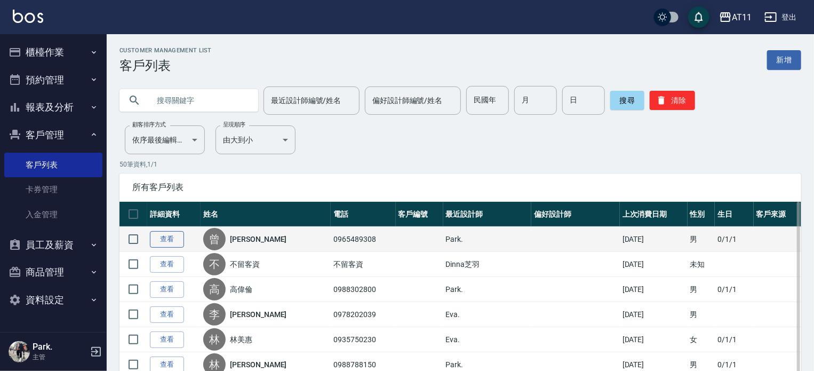
click at [173, 236] on link "查看" at bounding box center [167, 239] width 34 height 17
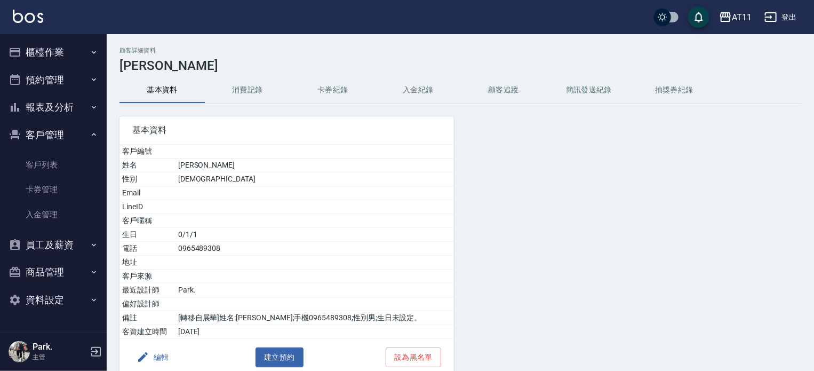
click at [411, 86] on button "入金紀錄" at bounding box center [418, 90] width 85 height 26
